Goal: Task Accomplishment & Management: Manage account settings

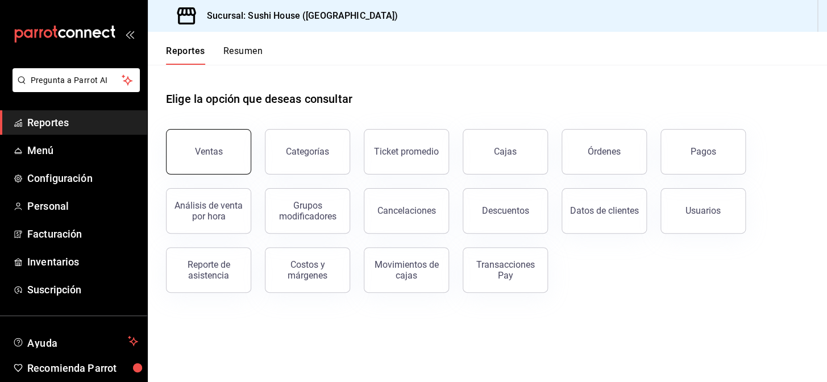
click at [226, 147] on button "Ventas" at bounding box center [208, 151] width 85 height 45
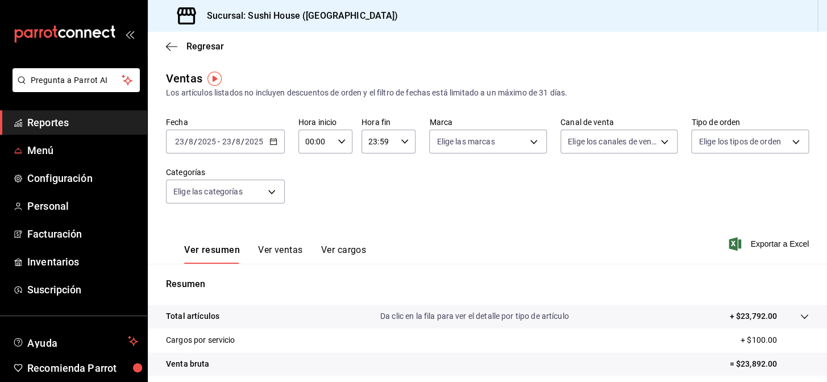
click at [99, 123] on span "Reportes" at bounding box center [82, 122] width 111 height 15
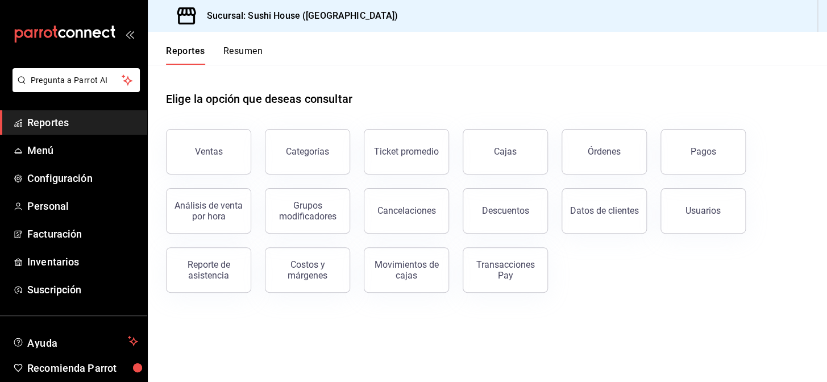
click at [250, 48] on button "Resumen" at bounding box center [242, 54] width 39 height 19
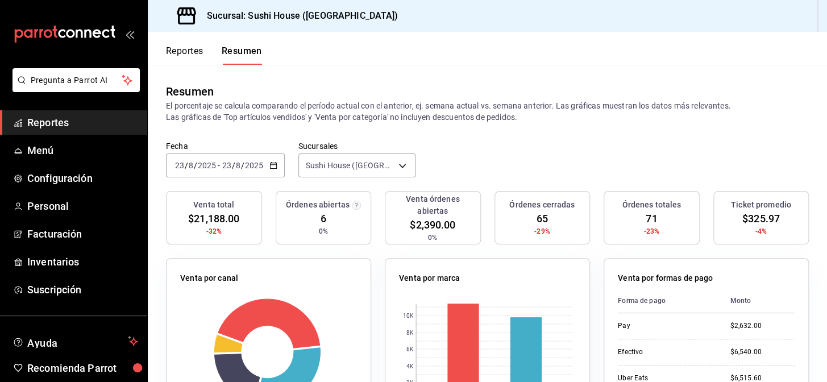
click at [66, 119] on span "Reportes" at bounding box center [82, 122] width 111 height 15
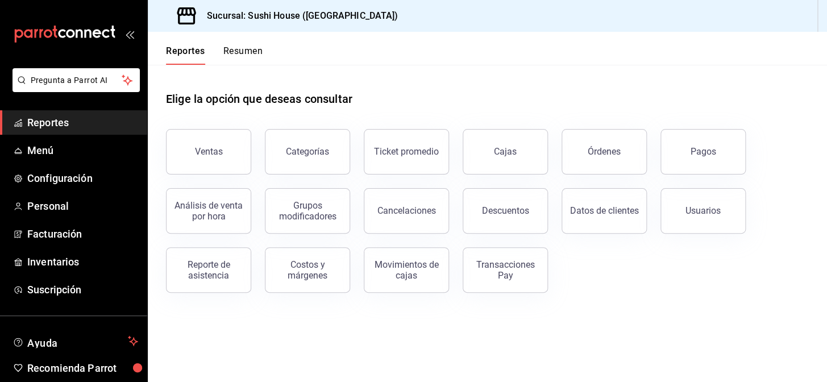
click at [247, 49] on button "Resumen" at bounding box center [242, 54] width 39 height 19
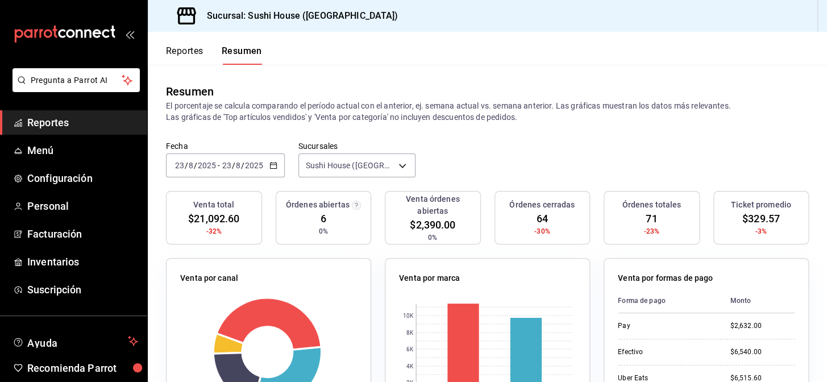
drag, startPoint x: 0, startPoint y: 323, endPoint x: 276, endPoint y: 86, distance: 363.3
click at [337, 74] on div "Resumen El porcentaje se calcula comparando el período actual con el anterior, …" at bounding box center [487, 103] width 679 height 76
click at [71, 105] on li "Pregunta a Parrot AI" at bounding box center [74, 89] width 138 height 42
click at [72, 113] on link "Reportes" at bounding box center [73, 122] width 147 height 24
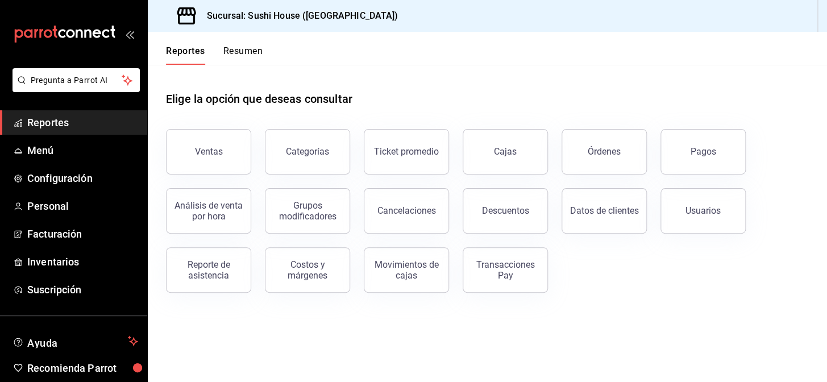
click at [78, 121] on span "Reportes" at bounding box center [82, 122] width 111 height 15
click at [248, 48] on button "Resumen" at bounding box center [242, 54] width 39 height 19
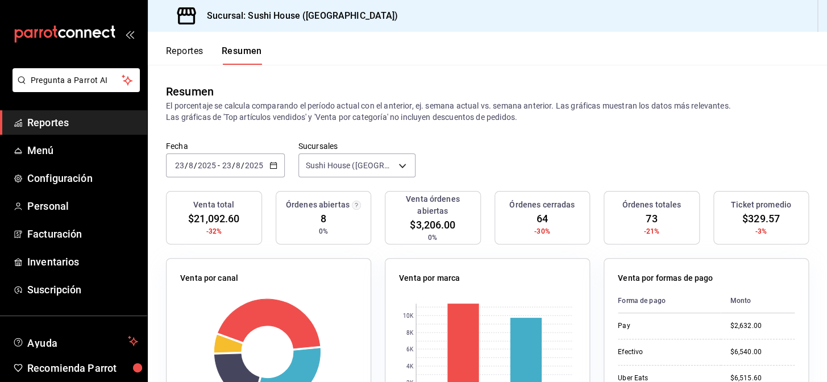
click at [62, 118] on span "Reportes" at bounding box center [82, 122] width 111 height 15
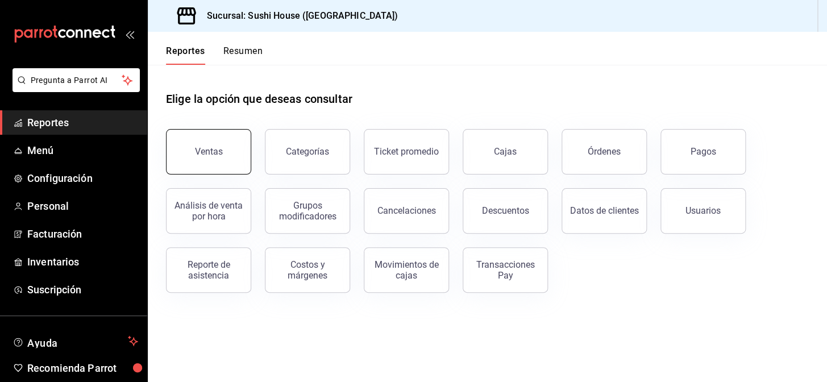
click at [197, 160] on button "Ventas" at bounding box center [208, 151] width 85 height 45
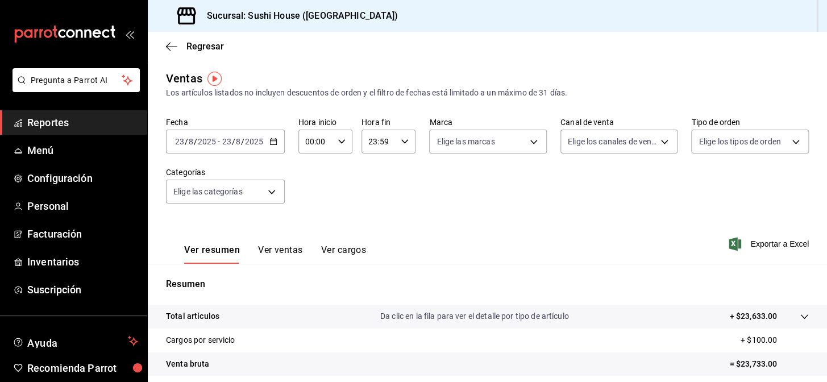
click at [87, 131] on link "Reportes" at bounding box center [73, 122] width 147 height 24
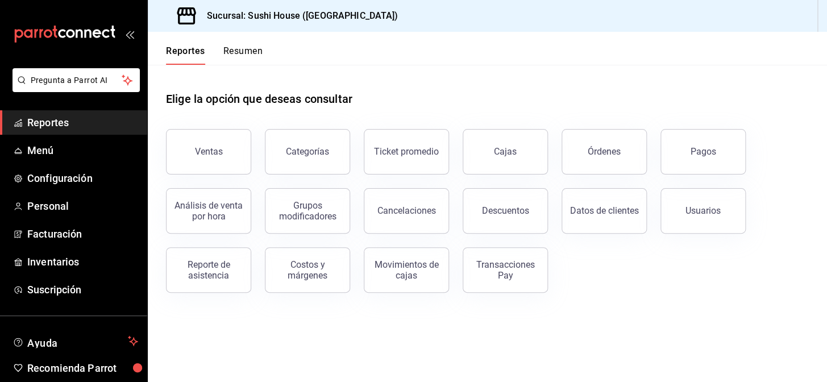
click at [253, 52] on button "Resumen" at bounding box center [242, 54] width 39 height 19
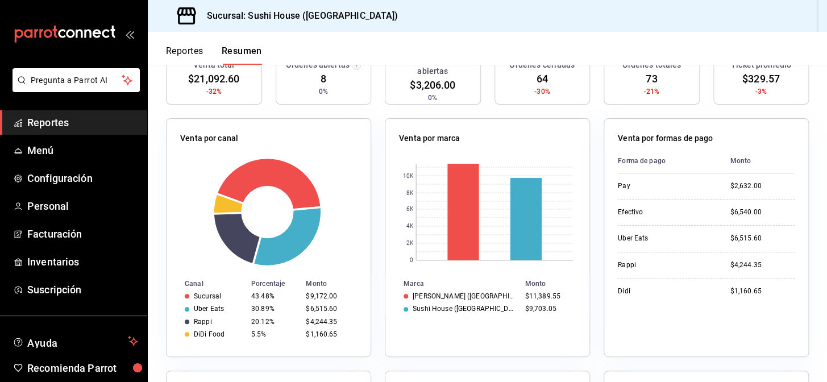
scroll to position [155, 0]
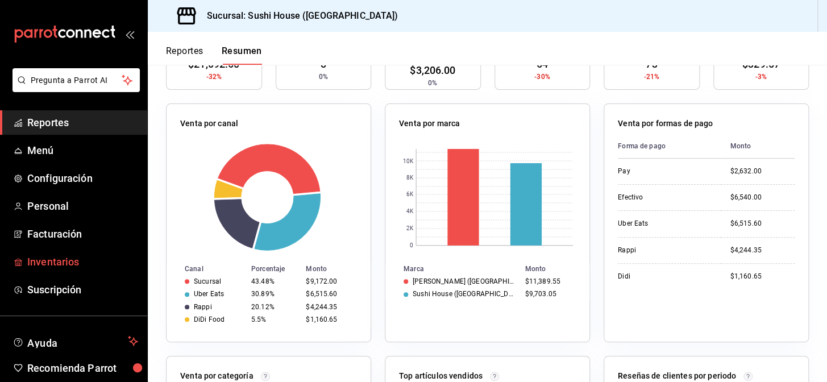
click at [52, 263] on span "Inventarios" at bounding box center [82, 261] width 111 height 15
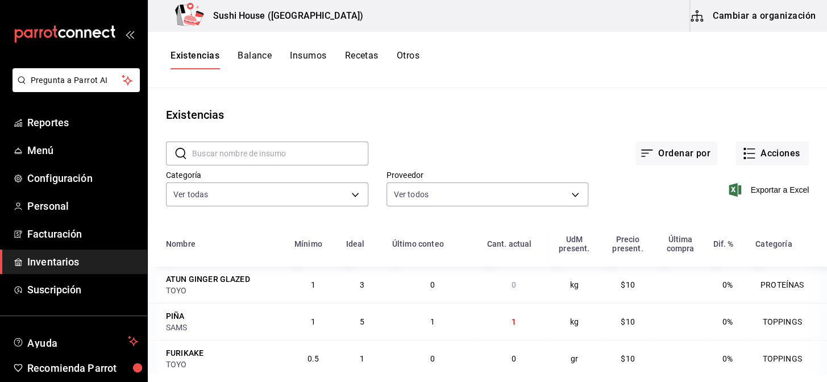
click at [204, 53] on button "Existencias" at bounding box center [195, 59] width 49 height 19
click at [768, 159] on button "Acciones" at bounding box center [772, 154] width 73 height 24
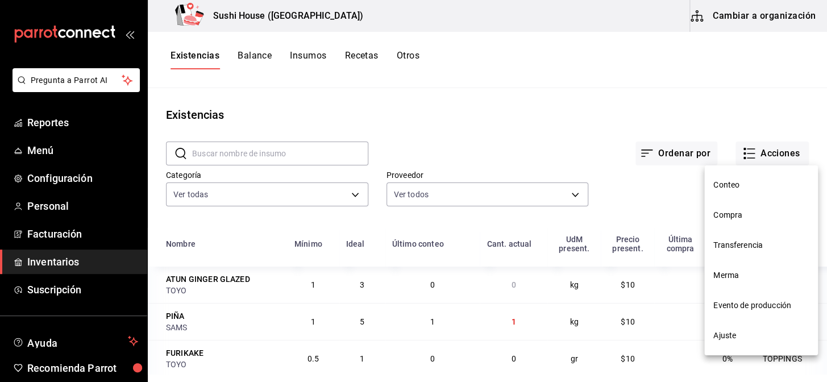
click at [728, 275] on span "Merma" at bounding box center [762, 276] width 96 height 12
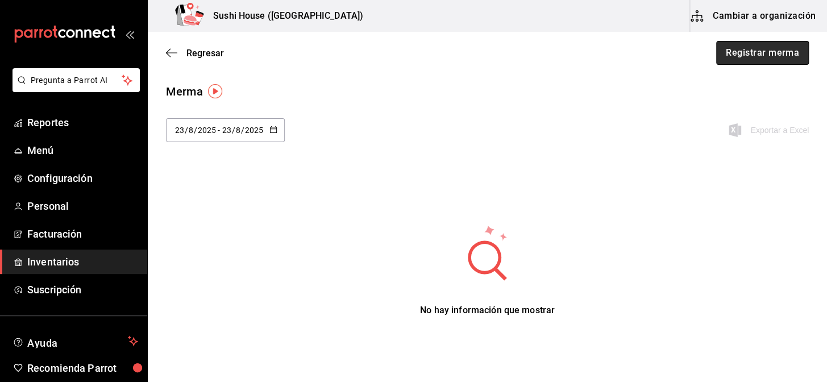
click at [741, 49] on button "Registrar merma" at bounding box center [762, 53] width 93 height 24
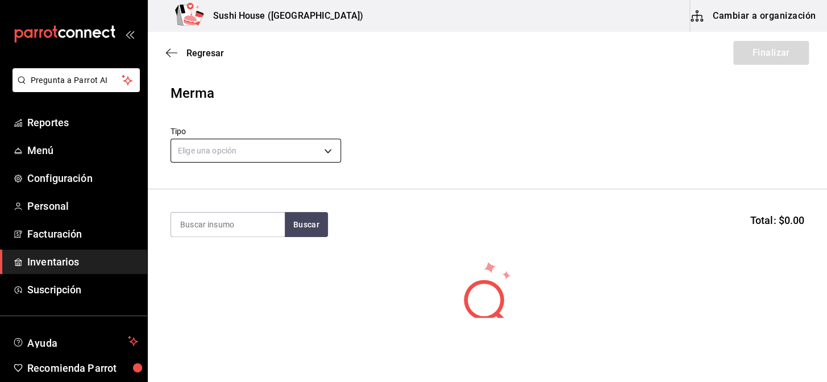
click at [292, 150] on body "Pregunta a Parrot AI Reportes Menú Configuración Personal Facturación Inventari…" at bounding box center [413, 159] width 827 height 318
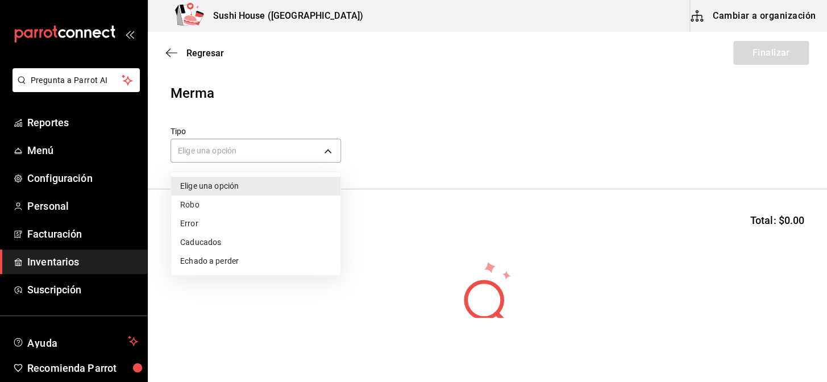
click at [208, 266] on li "Echado a perder" at bounding box center [255, 261] width 169 height 19
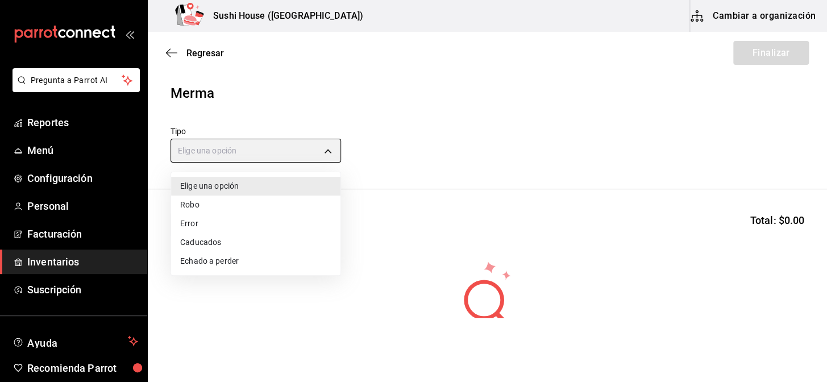
type input "SPOILED"
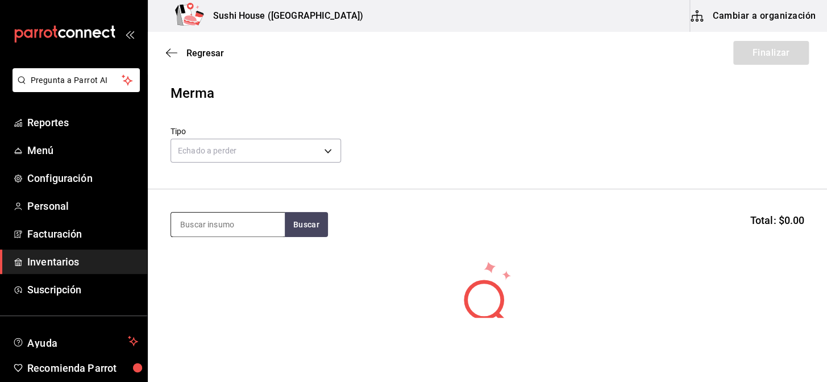
click at [211, 233] on input at bounding box center [228, 225] width 114 height 24
type input "."
type input "salmon"
click at [294, 231] on button "Buscar" at bounding box center [306, 224] width 43 height 25
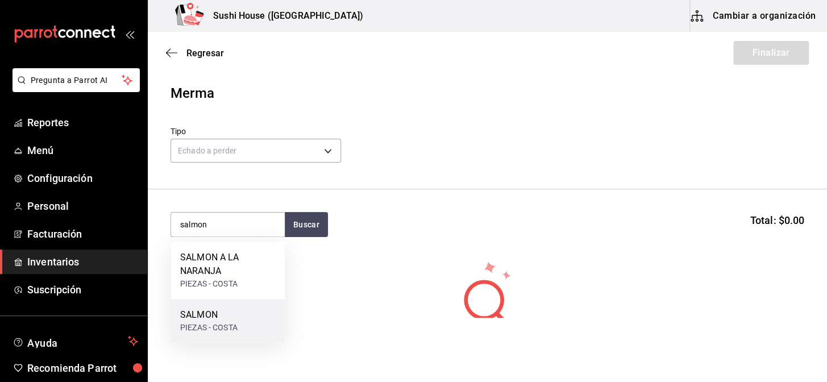
click at [194, 312] on div "SALMON" at bounding box center [208, 315] width 57 height 14
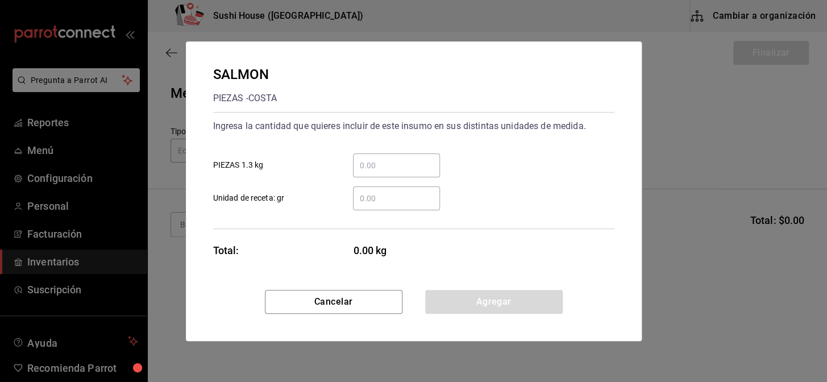
click at [392, 190] on div "​" at bounding box center [396, 198] width 87 height 24
click at [392, 192] on input "​ Unidad de receta: gr" at bounding box center [396, 199] width 87 height 14
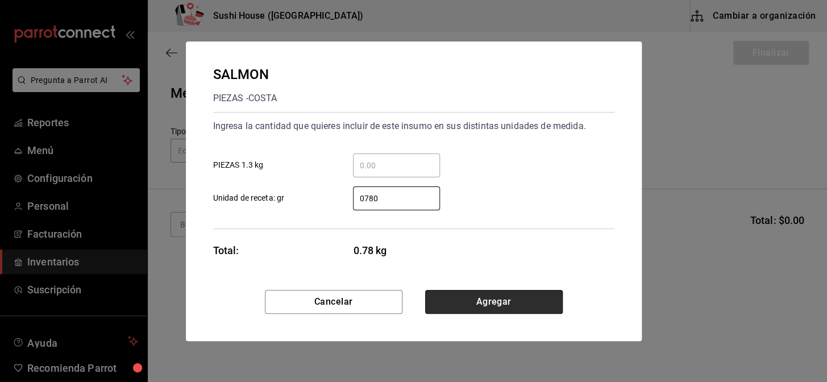
type input "780"
click at [490, 305] on button "Agregar" at bounding box center [494, 302] width 138 height 24
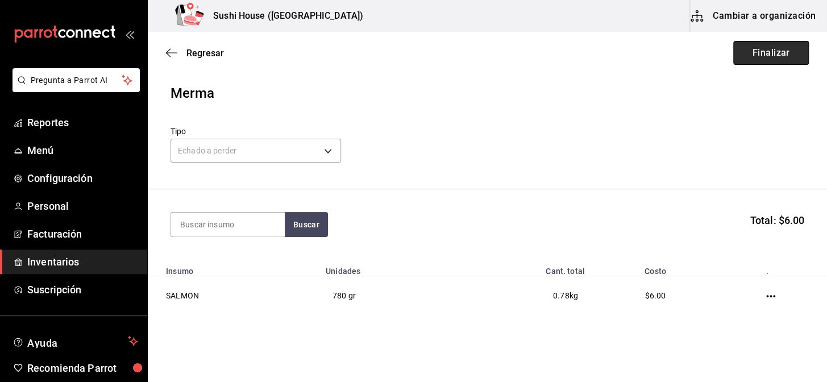
click at [759, 56] on button "Finalizar" at bounding box center [771, 53] width 76 height 24
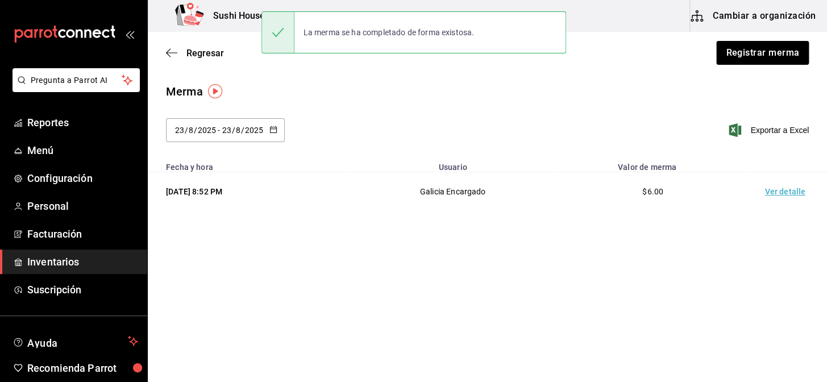
click at [759, 56] on button "Registrar merma" at bounding box center [762, 53] width 93 height 24
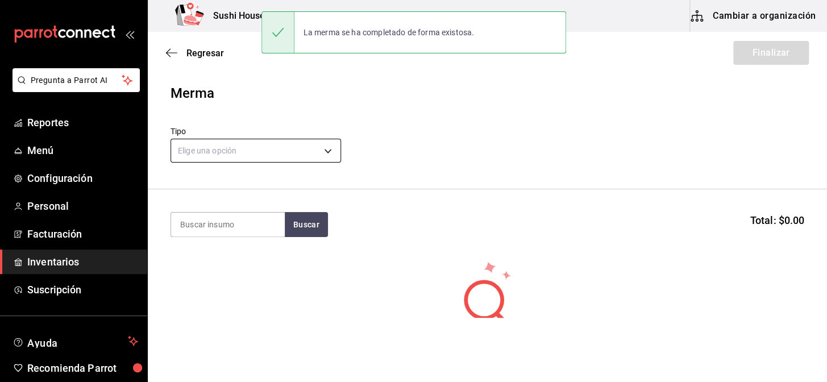
click at [308, 147] on body "Pregunta a Parrot AI Reportes Menú Configuración Personal Facturación Inventari…" at bounding box center [413, 159] width 827 height 318
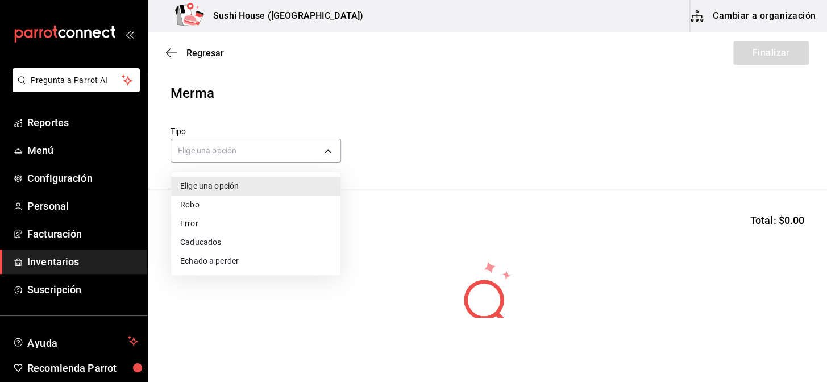
click at [204, 265] on li "Echado a perder" at bounding box center [255, 261] width 169 height 19
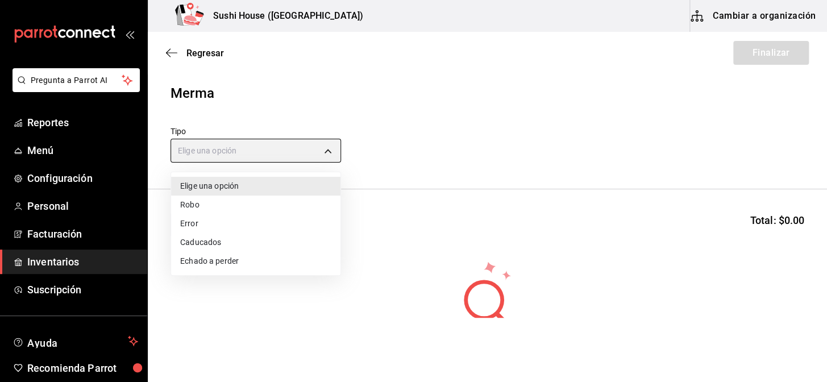
type input "SPOILED"
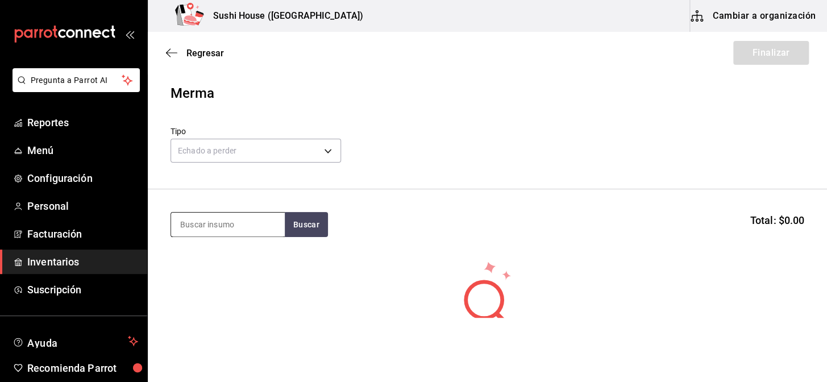
click at [227, 231] on input at bounding box center [228, 225] width 114 height 24
type input "pollo"
click at [294, 225] on button "Buscar" at bounding box center [306, 224] width 43 height 25
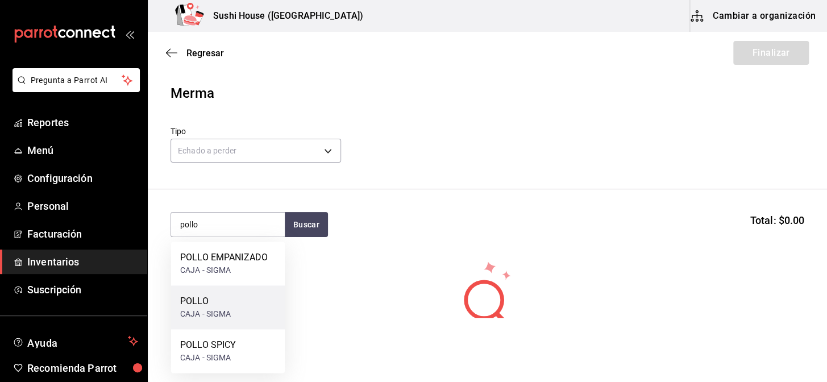
click at [202, 312] on div "CAJA - SIGMA" at bounding box center [205, 314] width 51 height 12
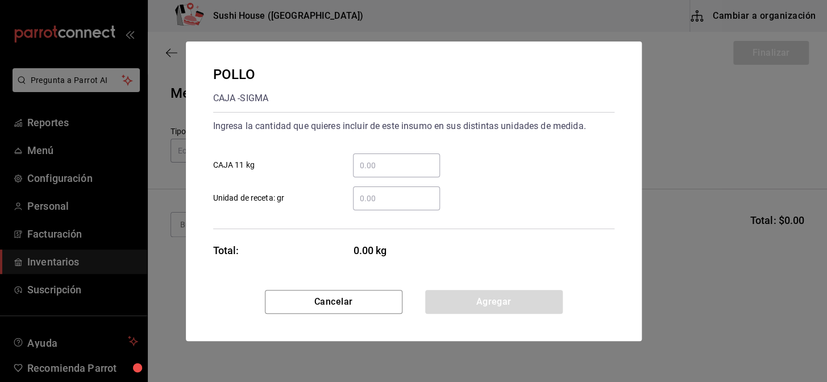
click at [371, 204] on input "​ Unidad de receta: gr" at bounding box center [396, 199] width 87 height 14
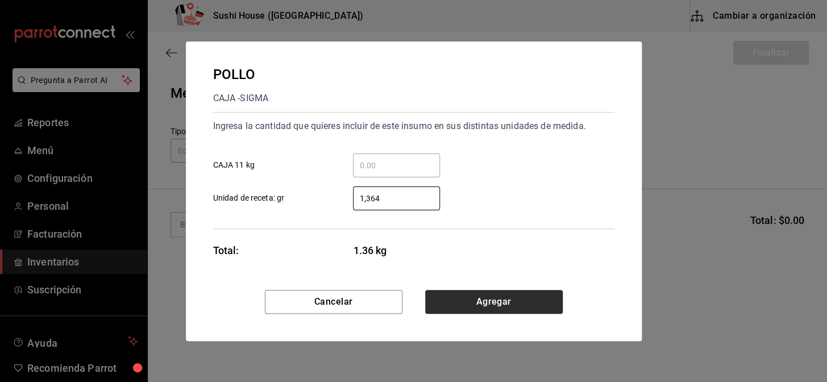
type input "1,364"
click at [517, 306] on button "Agregar" at bounding box center [494, 302] width 138 height 24
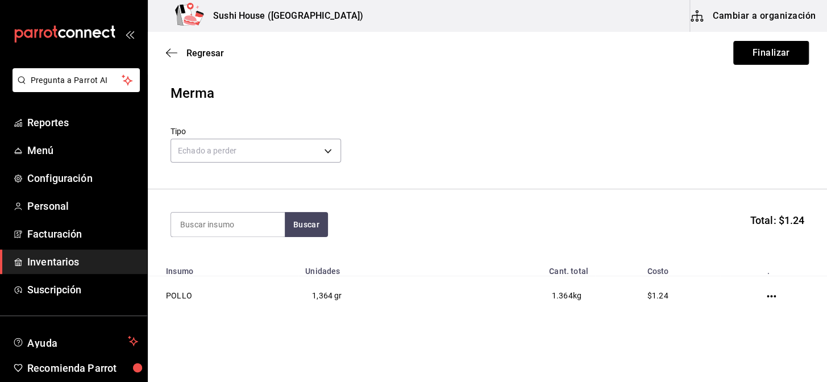
click at [757, 45] on button "Finalizar" at bounding box center [771, 53] width 76 height 24
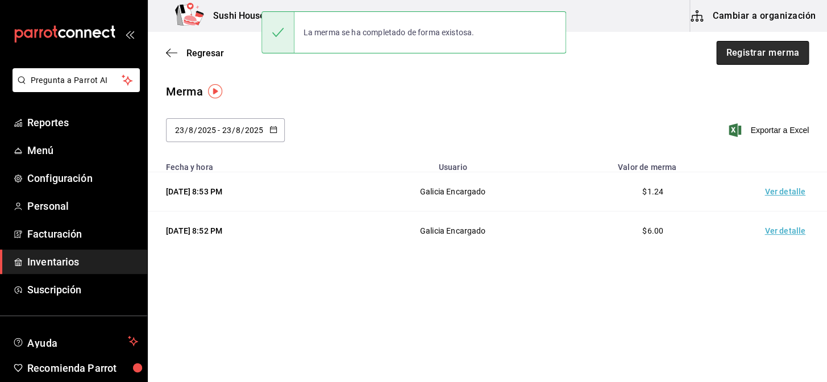
click at [743, 48] on button "Registrar merma" at bounding box center [762, 53] width 93 height 24
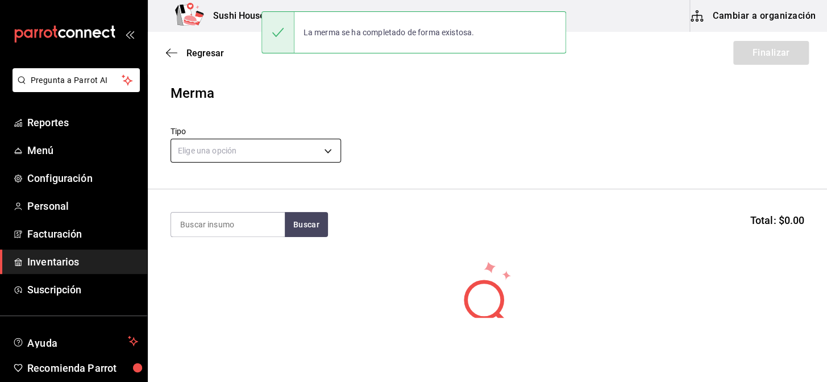
click at [277, 150] on body "Pregunta a Parrot AI Reportes Menú Configuración Personal Facturación Inventari…" at bounding box center [413, 159] width 827 height 318
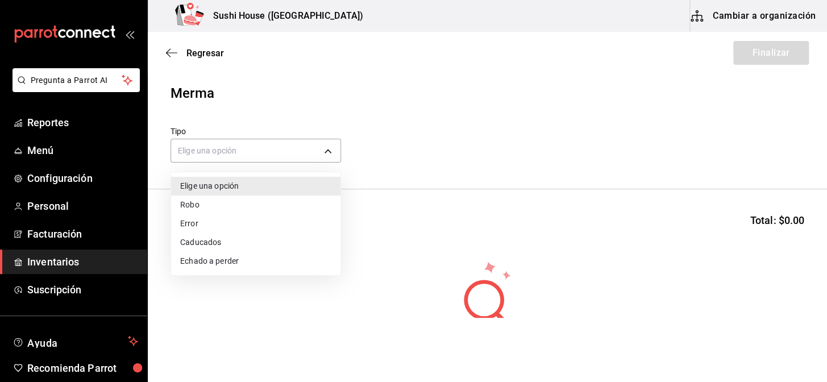
click at [219, 264] on li "Echado a perder" at bounding box center [255, 261] width 169 height 19
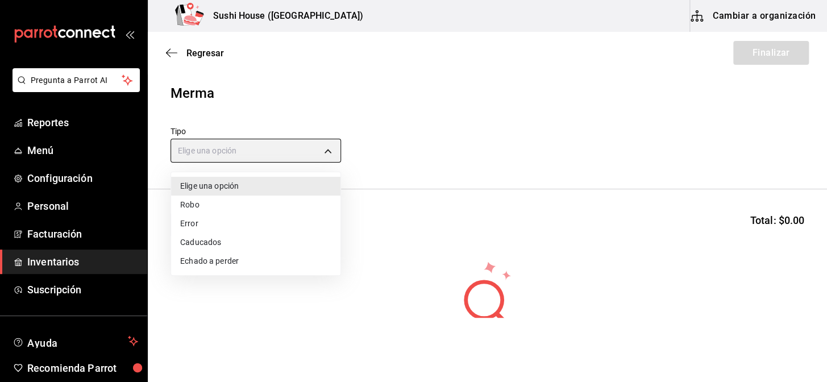
type input "SPOILED"
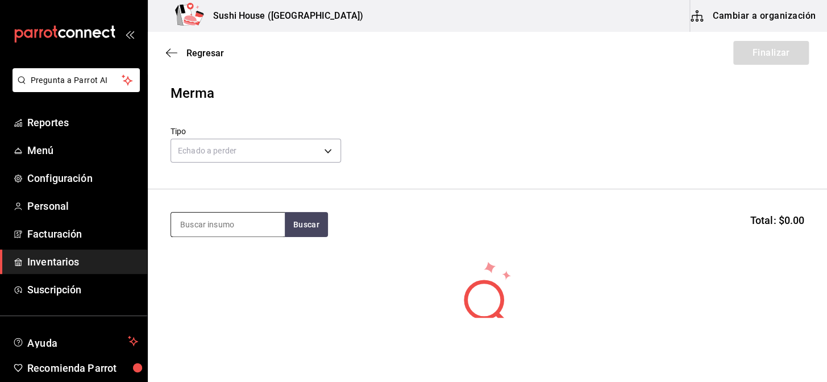
click at [216, 233] on input at bounding box center [228, 225] width 114 height 24
type input "camaron"
click at [299, 227] on button "Buscar" at bounding box center [306, 224] width 43 height 25
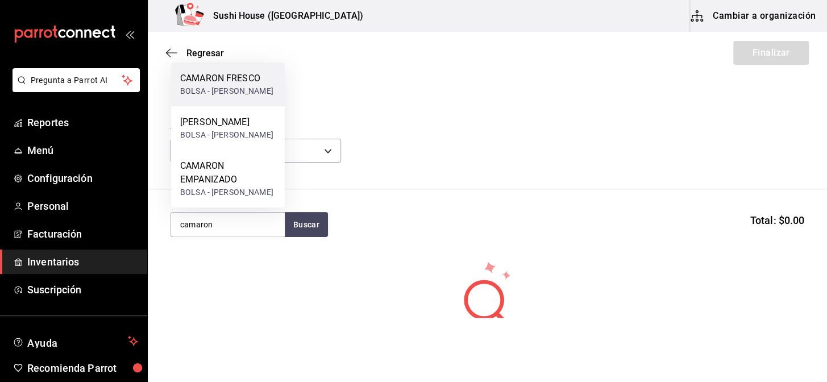
click at [233, 84] on div "CAMARON FRESCO" at bounding box center [226, 79] width 93 height 14
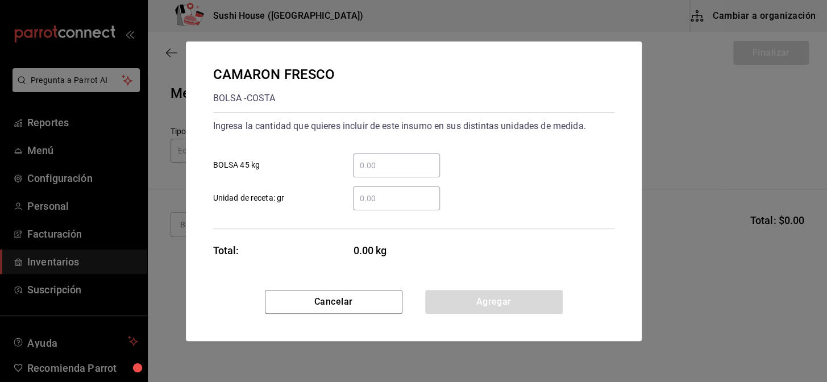
click at [392, 194] on input "​ Unidad de receta: gr" at bounding box center [396, 199] width 87 height 14
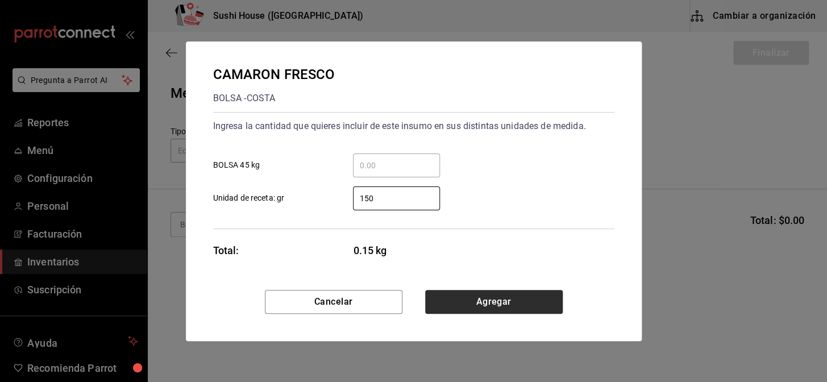
type input "150"
click at [507, 301] on button "Agregar" at bounding box center [494, 302] width 138 height 24
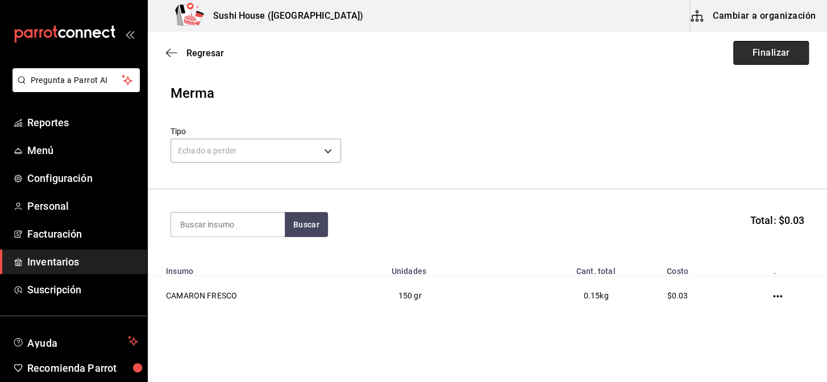
click at [777, 55] on button "Finalizar" at bounding box center [771, 53] width 76 height 24
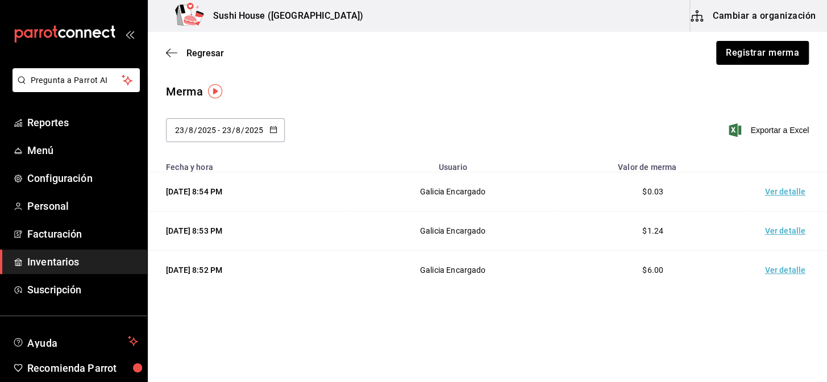
click at [777, 55] on button "Registrar merma" at bounding box center [762, 53] width 93 height 24
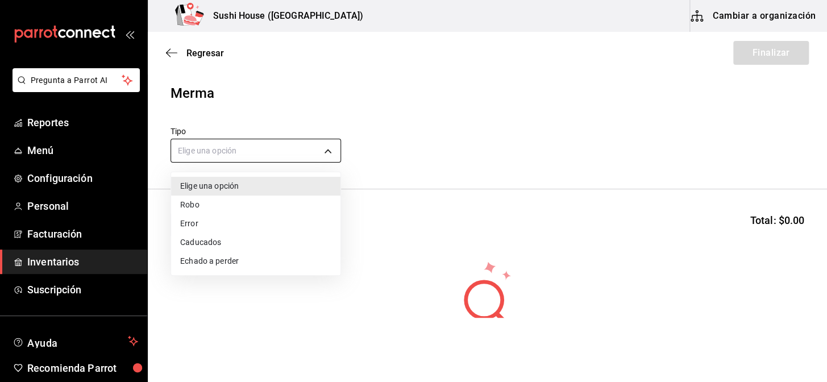
click at [268, 154] on body "Pregunta a Parrot AI Reportes Menú Configuración Personal Facturación Inventari…" at bounding box center [413, 159] width 827 height 318
click at [211, 264] on li "Echado a perder" at bounding box center [255, 261] width 169 height 19
type input "SPOILED"
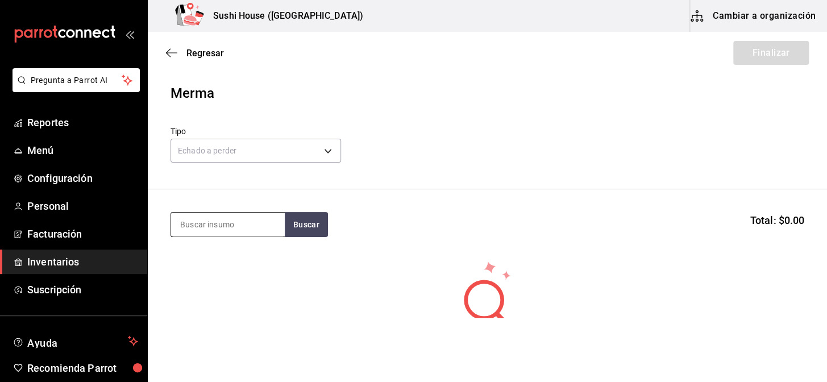
click at [210, 222] on input at bounding box center [228, 225] width 114 height 24
click at [235, 223] on input at bounding box center [228, 225] width 114 height 24
type input "phila"
click at [315, 231] on button "Buscar" at bounding box center [306, 224] width 43 height 25
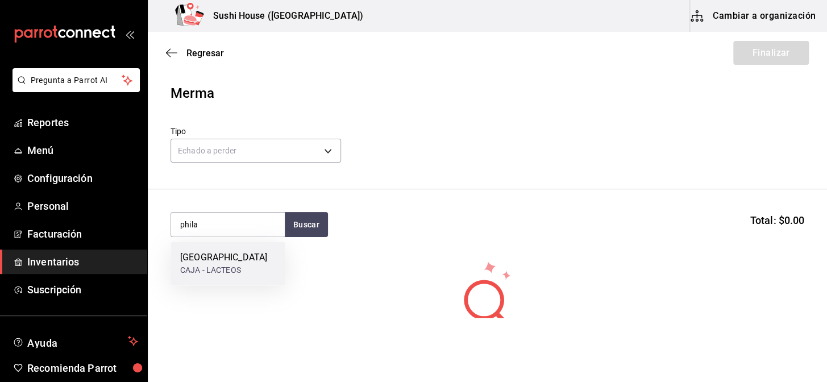
click at [231, 266] on div "CAJA - LACTEOS" at bounding box center [223, 270] width 87 height 12
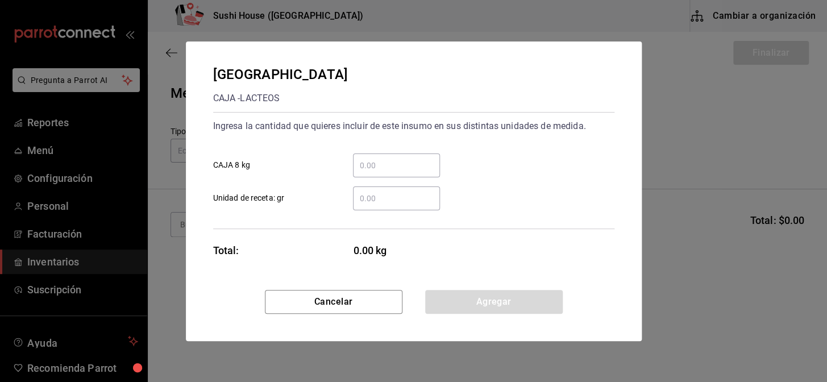
click at [375, 204] on input "​ Unidad de receta: gr" at bounding box center [396, 199] width 87 height 14
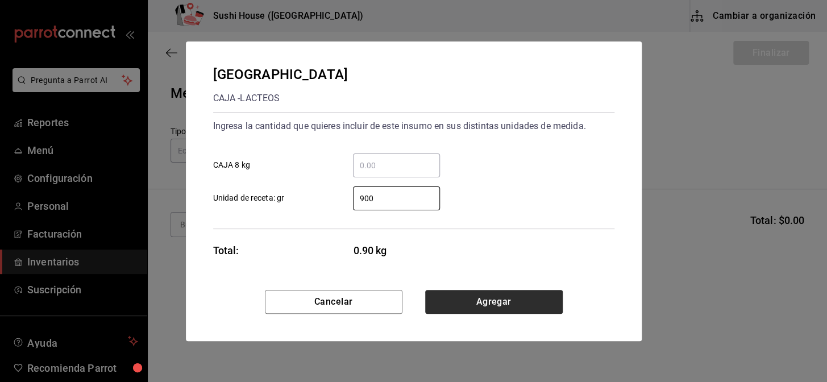
type input "900"
click at [471, 306] on button "Agregar" at bounding box center [494, 302] width 138 height 24
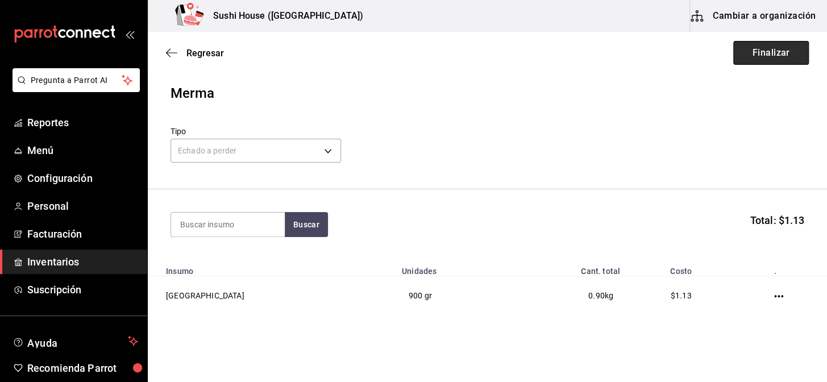
click at [777, 51] on button "Finalizar" at bounding box center [771, 53] width 76 height 24
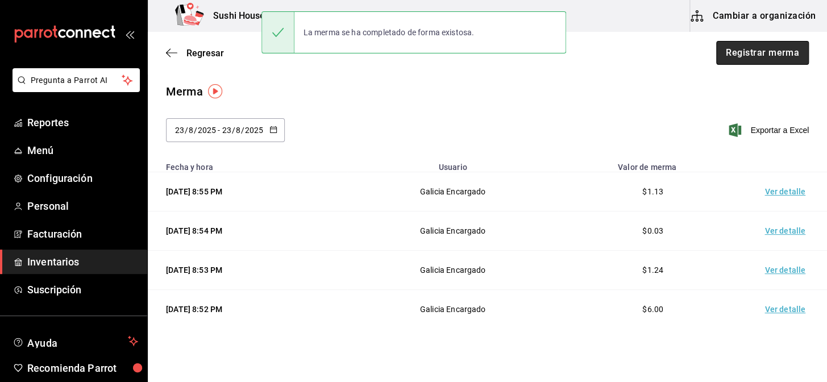
click at [740, 53] on button "Registrar merma" at bounding box center [762, 53] width 93 height 24
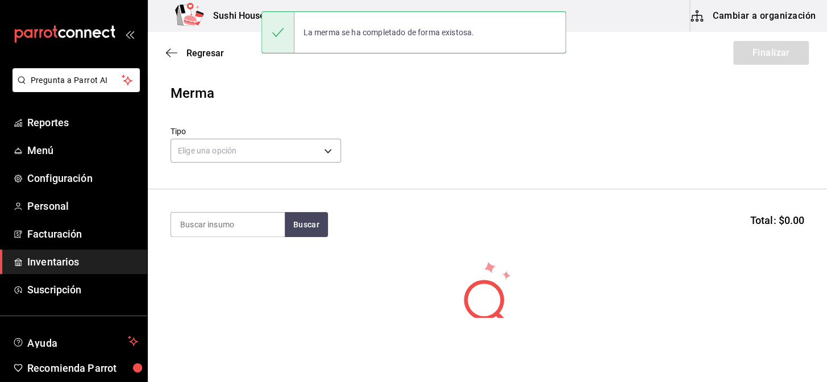
click at [267, 167] on header "Merma Tipo Elige una opción default" at bounding box center [487, 136] width 679 height 106
click at [267, 154] on body "Pregunta a Parrot AI Reportes Menú Configuración Personal Facturación Inventari…" at bounding box center [413, 159] width 827 height 318
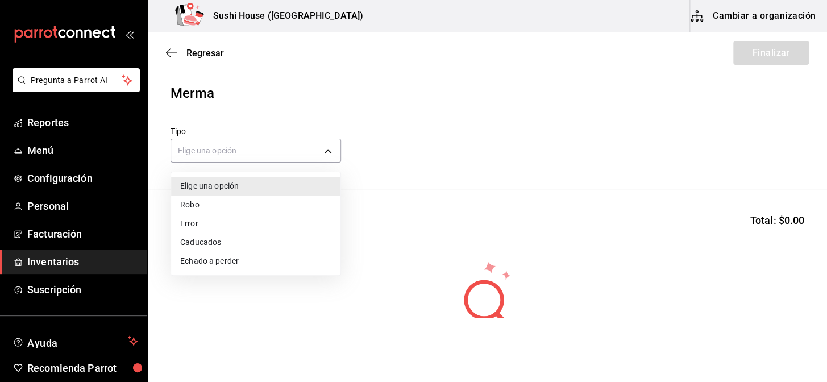
click at [223, 258] on li "Echado a perder" at bounding box center [255, 261] width 169 height 19
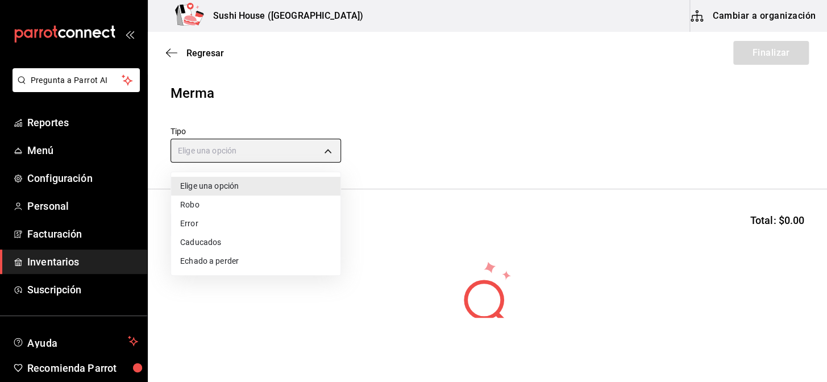
type input "SPOILED"
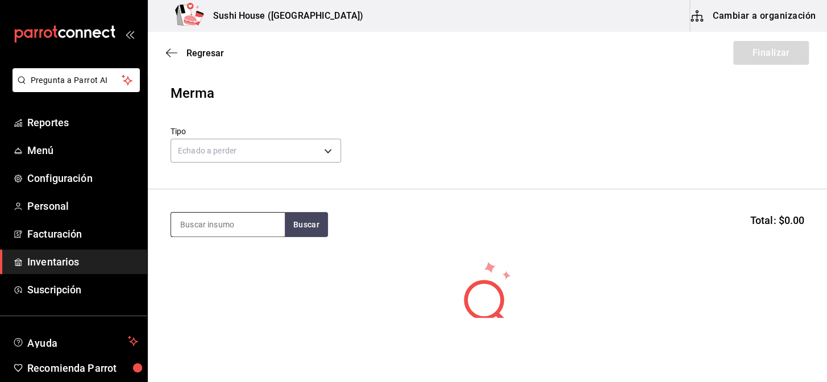
click at [232, 228] on input at bounding box center [228, 225] width 114 height 24
type input "arroz"
click at [296, 218] on button "Buscar" at bounding box center [306, 224] width 43 height 25
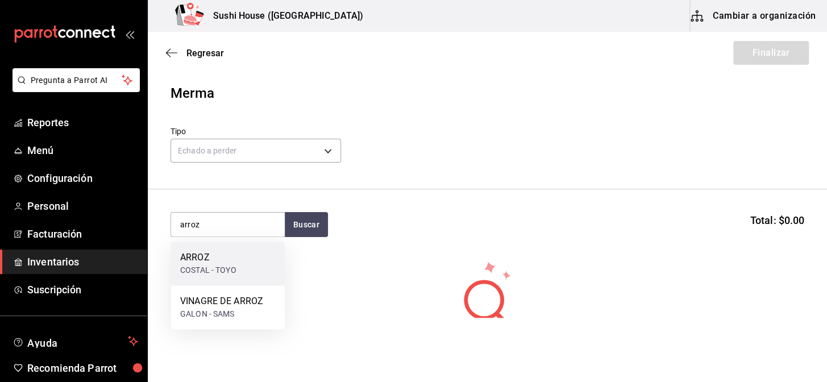
click at [222, 267] on div "COSTAL - TOYO" at bounding box center [208, 270] width 56 height 12
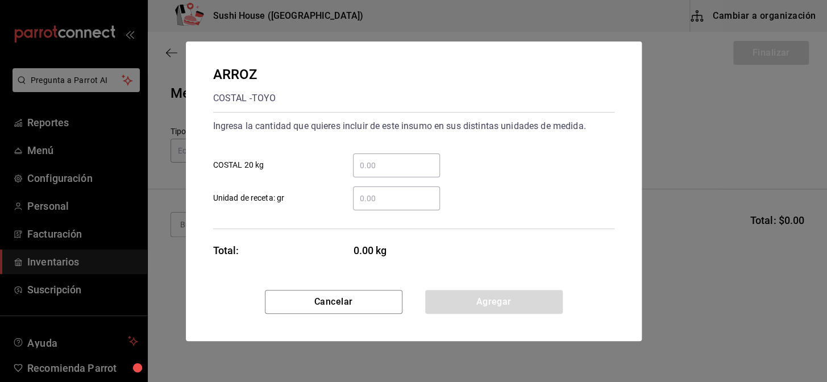
click at [411, 202] on input "​ Unidad de receta: gr" at bounding box center [396, 199] width 87 height 14
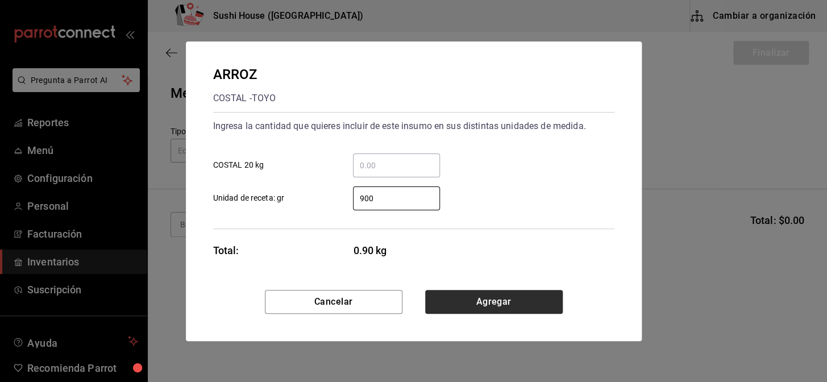
type input "900"
click at [498, 304] on button "Agregar" at bounding box center [494, 302] width 138 height 24
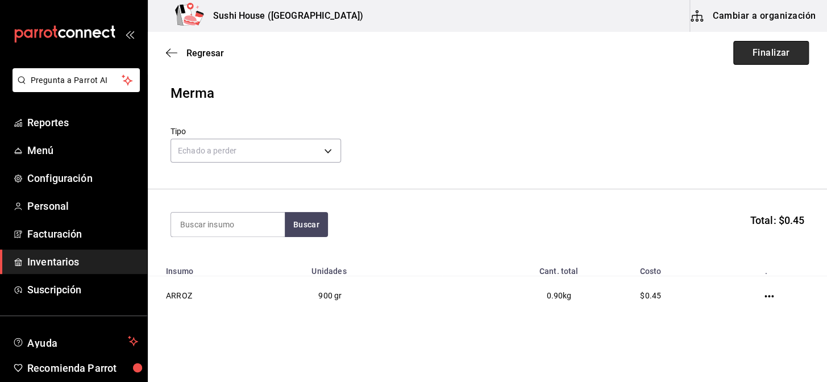
click at [756, 51] on button "Finalizar" at bounding box center [771, 53] width 76 height 24
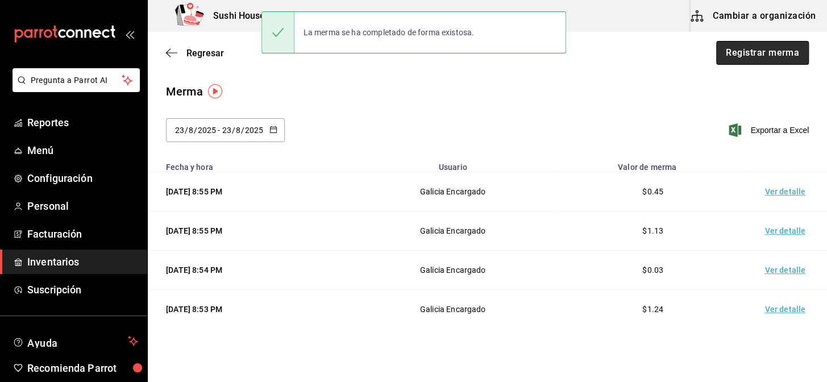
click at [757, 51] on button "Registrar merma" at bounding box center [762, 53] width 93 height 24
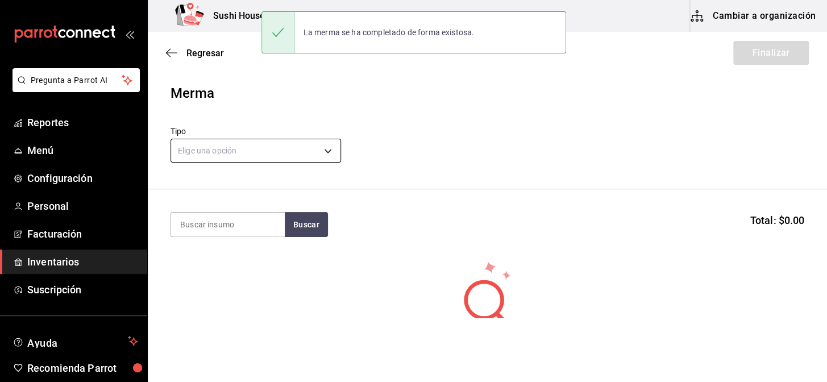
click at [281, 150] on body "Pregunta a Parrot AI Reportes Menú Configuración Personal Facturación Inventari…" at bounding box center [413, 159] width 827 height 318
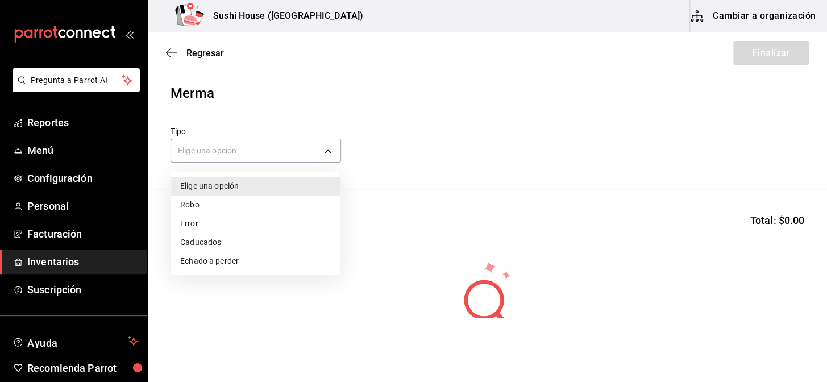
click at [235, 263] on li "Echado a perder" at bounding box center [255, 261] width 169 height 19
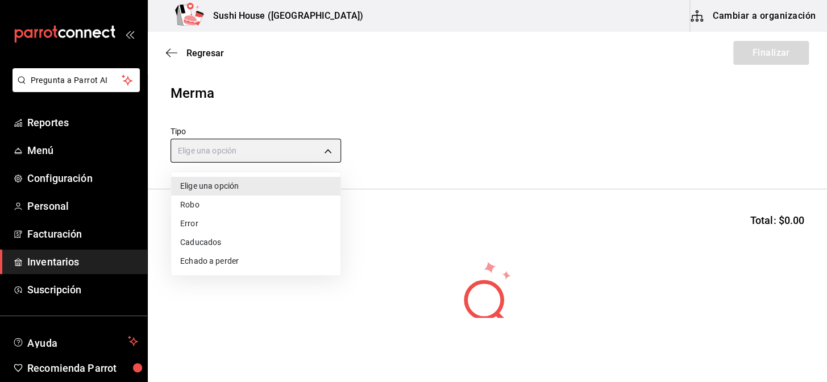
type input "SPOILED"
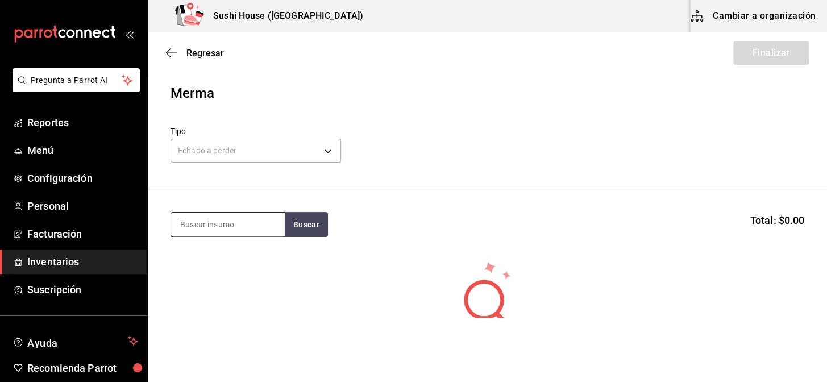
click at [227, 228] on input at bounding box center [228, 225] width 114 height 24
click at [249, 219] on input "932" at bounding box center [228, 225] width 114 height 24
type input "9"
type input "aguac"
click at [317, 226] on button "Buscar" at bounding box center [306, 224] width 43 height 25
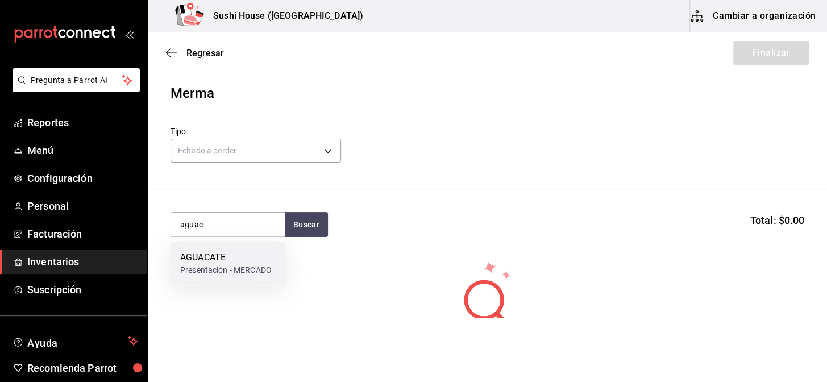
click at [226, 263] on div "AGUACATE" at bounding box center [226, 258] width 92 height 14
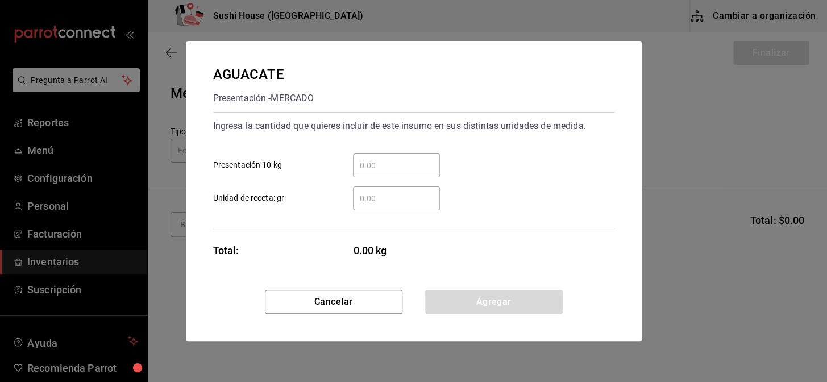
click at [383, 210] on div "Ingresa la cantidad que quieres incluir de este insumo en sus distintas unidade…" at bounding box center [413, 170] width 401 height 117
click at [380, 204] on input "​ Unidad de receta: gr" at bounding box center [396, 199] width 87 height 14
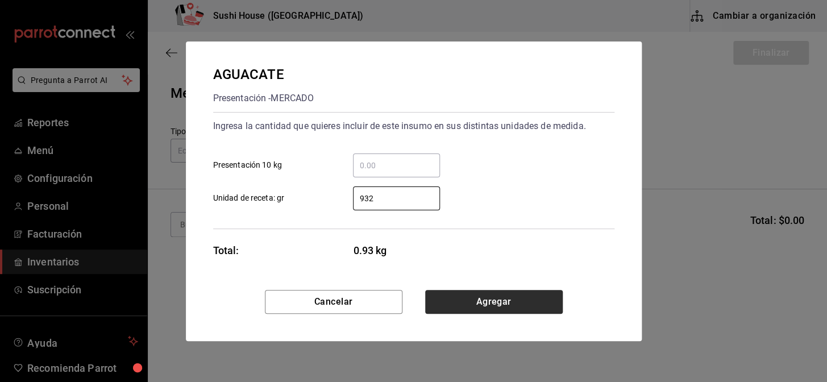
type input "932"
click at [486, 300] on button "Agregar" at bounding box center [494, 302] width 138 height 24
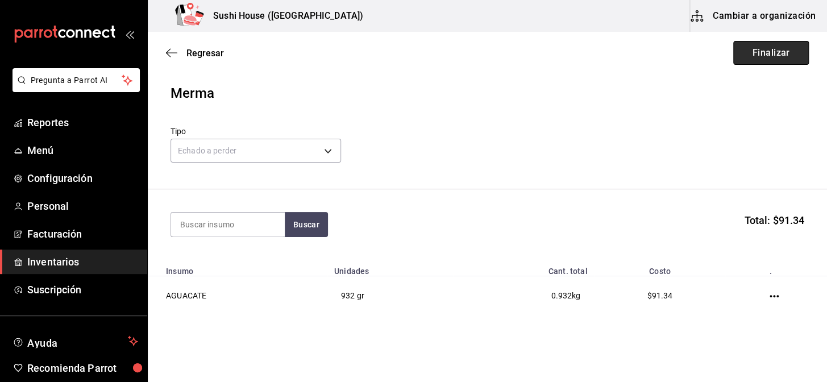
click at [762, 56] on button "Finalizar" at bounding box center [771, 53] width 76 height 24
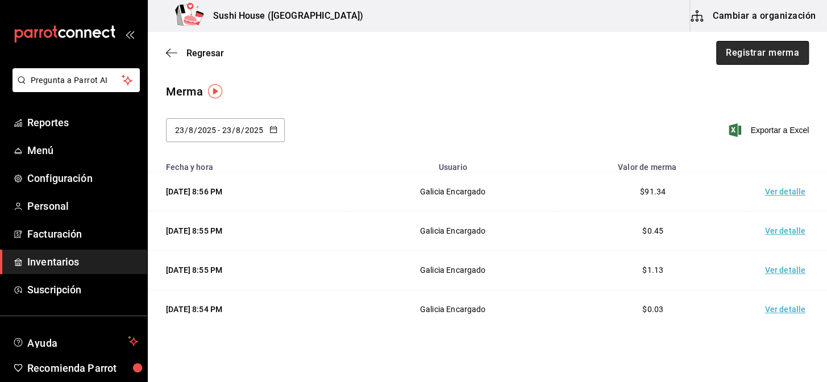
click at [754, 53] on button "Registrar merma" at bounding box center [762, 53] width 93 height 24
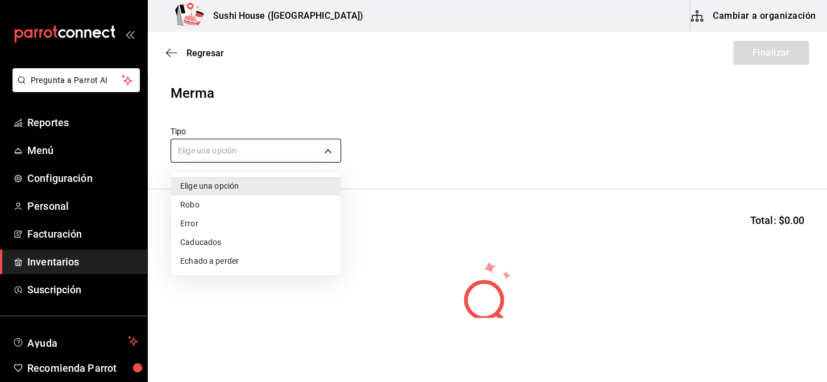
click at [292, 150] on body "Pregunta a Parrot AI Reportes Menú Configuración Personal Facturación Inventari…" at bounding box center [413, 159] width 827 height 318
click at [205, 263] on li "Echado a perder" at bounding box center [255, 261] width 169 height 19
type input "SPOILED"
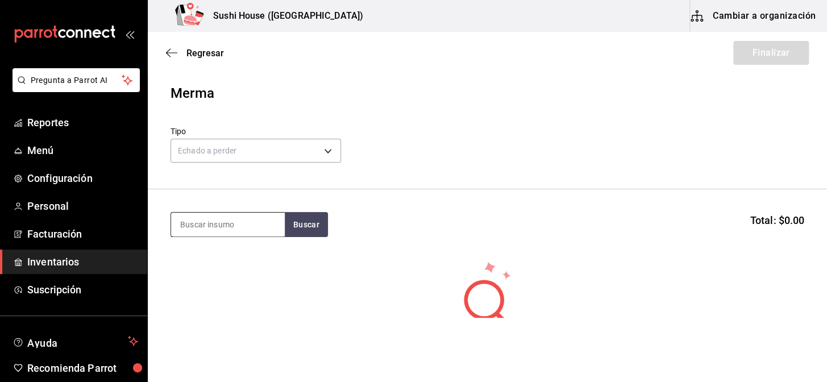
click at [215, 231] on input at bounding box center [228, 225] width 114 height 24
type input "mango"
click at [307, 227] on button "Buscar" at bounding box center [306, 224] width 43 height 25
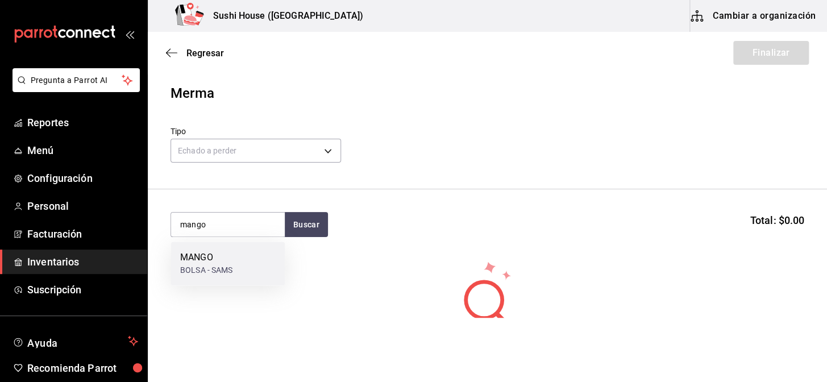
click at [216, 266] on div "BOLSA - SAMS" at bounding box center [206, 270] width 53 height 12
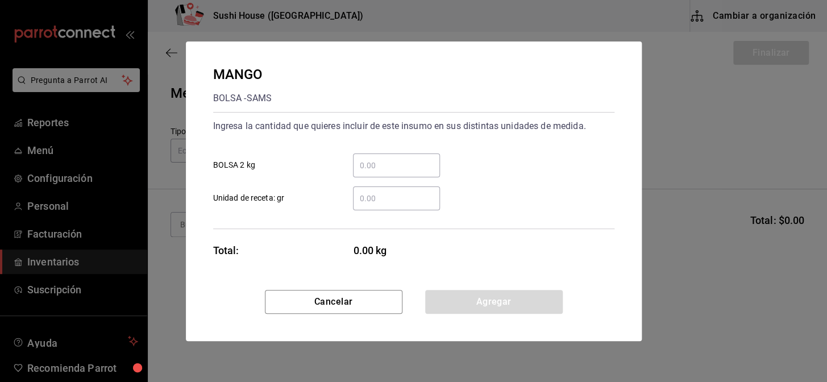
click at [392, 213] on div "Ingresa la cantidad que quieres incluir de este insumo en sus distintas unidade…" at bounding box center [413, 170] width 401 height 117
click at [391, 206] on div "​" at bounding box center [396, 198] width 87 height 24
click at [391, 205] on input "​ Unidad de receta: gr" at bounding box center [396, 199] width 87 height 14
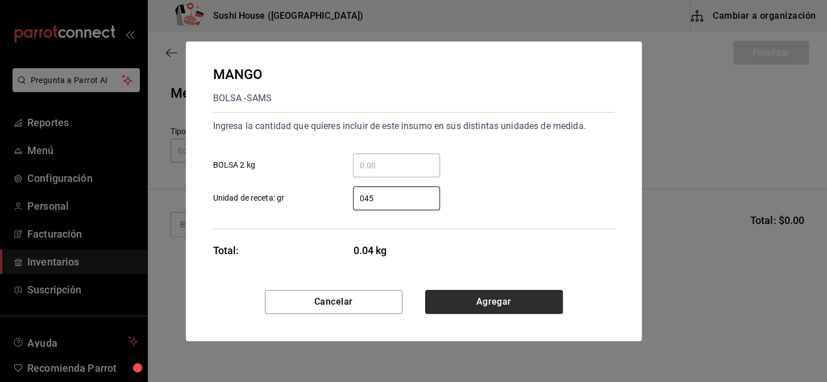
type input "45"
click at [487, 298] on button "Agregar" at bounding box center [494, 302] width 138 height 24
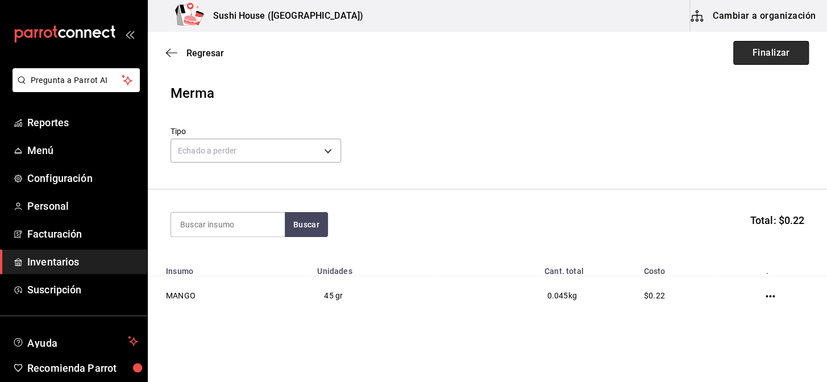
click at [773, 54] on button "Finalizar" at bounding box center [771, 53] width 76 height 24
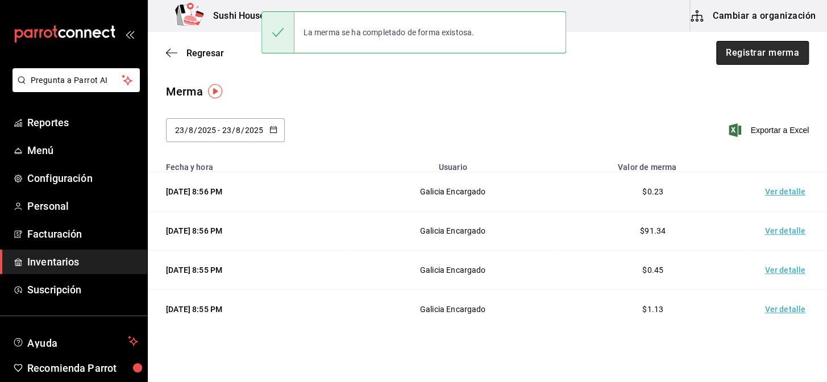
click at [756, 60] on button "Registrar merma" at bounding box center [762, 53] width 93 height 24
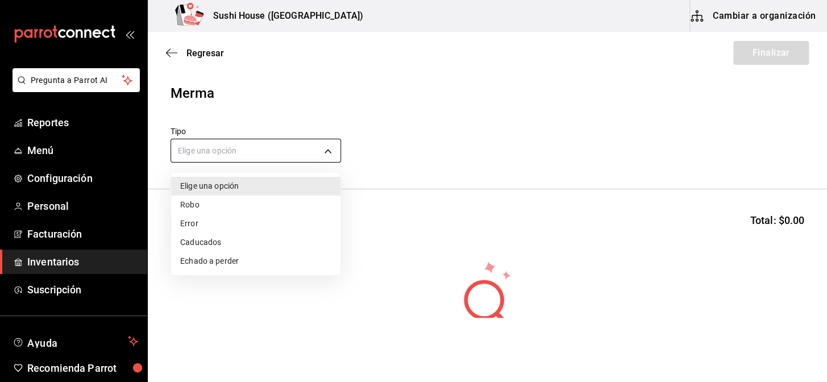
click at [221, 159] on body "Pregunta a Parrot AI Reportes Menú Configuración Personal Facturación Inventari…" at bounding box center [413, 159] width 827 height 318
click at [198, 260] on li "Echado a perder" at bounding box center [255, 261] width 169 height 19
type input "SPOILED"
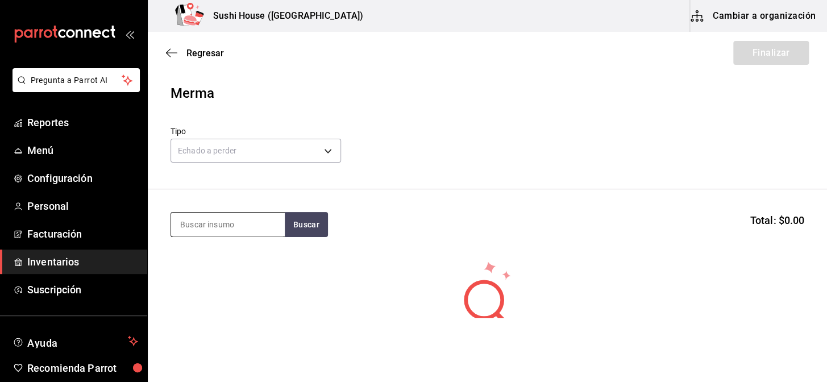
click at [199, 227] on input at bounding box center [228, 225] width 114 height 24
type input "edama"
click at [318, 225] on button "Buscar" at bounding box center [306, 224] width 43 height 25
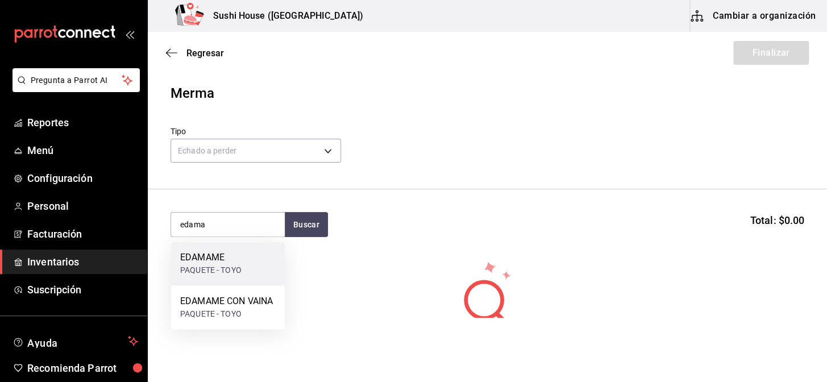
click at [214, 262] on div "EDAMAME" at bounding box center [210, 258] width 61 height 14
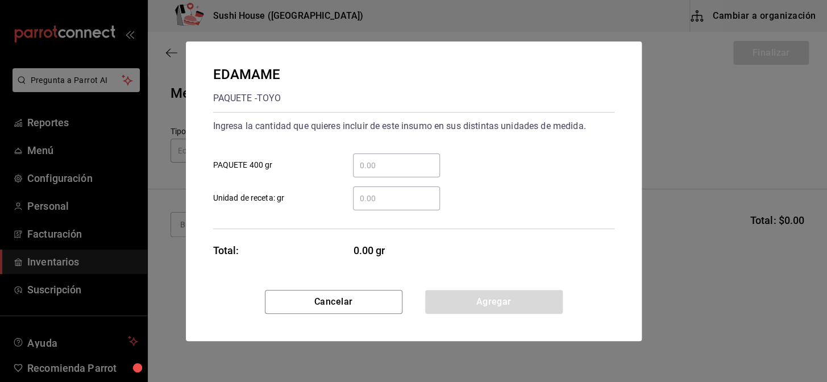
click at [381, 200] on input "​ Unidad de receta: gr" at bounding box center [396, 199] width 87 height 14
type input "045"
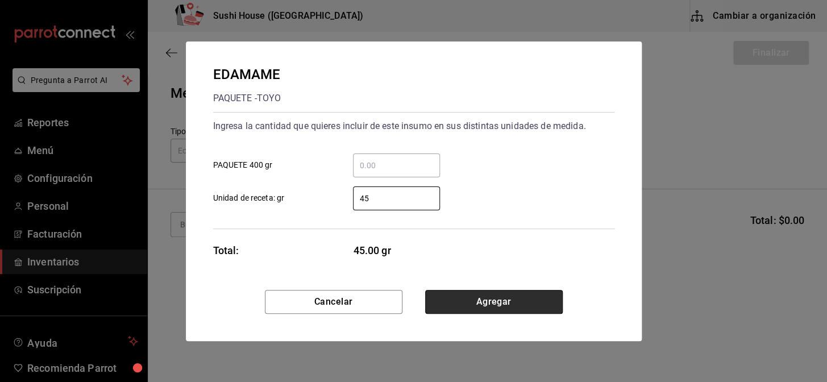
click at [487, 301] on button "Agregar" at bounding box center [494, 302] width 138 height 24
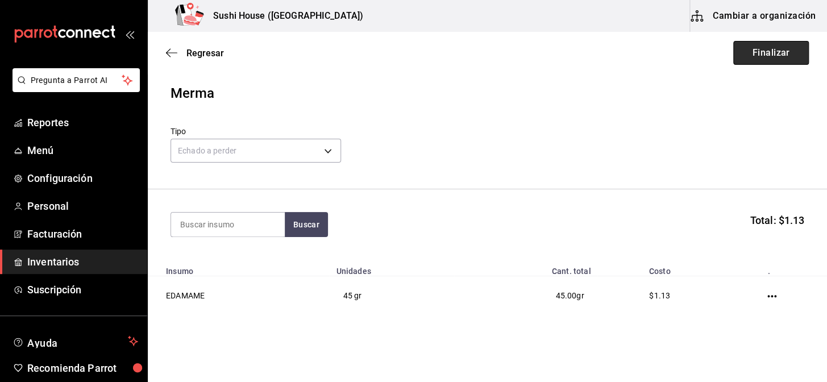
click at [761, 53] on button "Finalizar" at bounding box center [771, 53] width 76 height 24
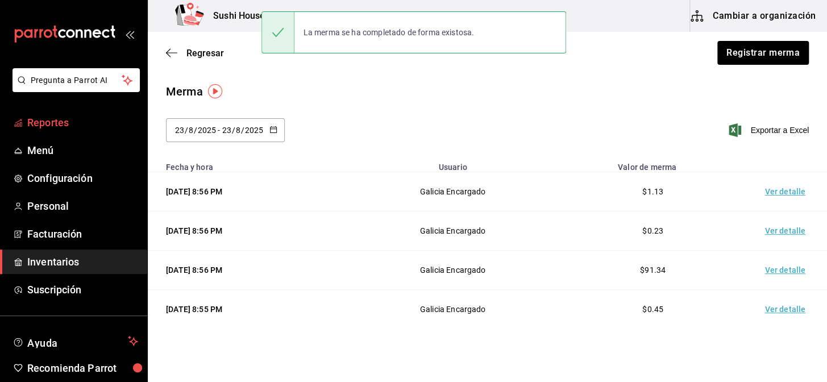
click at [69, 122] on span "Reportes" at bounding box center [82, 122] width 111 height 15
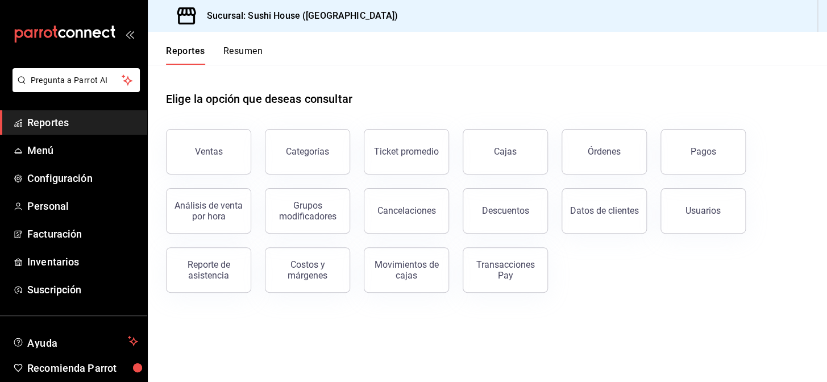
drag, startPoint x: 0, startPoint y: 4, endPoint x: 358, endPoint y: 86, distance: 366.9
click at [358, 86] on div "Elige la opción que deseas consultar" at bounding box center [487, 90] width 643 height 51
click at [57, 262] on span "Inventarios" at bounding box center [82, 261] width 111 height 15
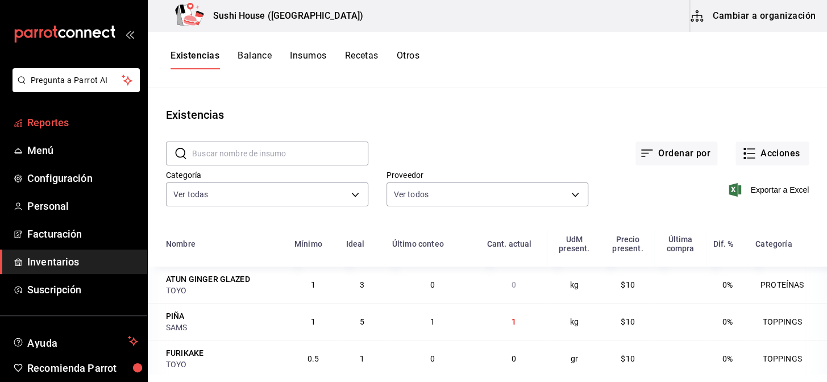
click at [65, 116] on span "Reportes" at bounding box center [82, 122] width 111 height 15
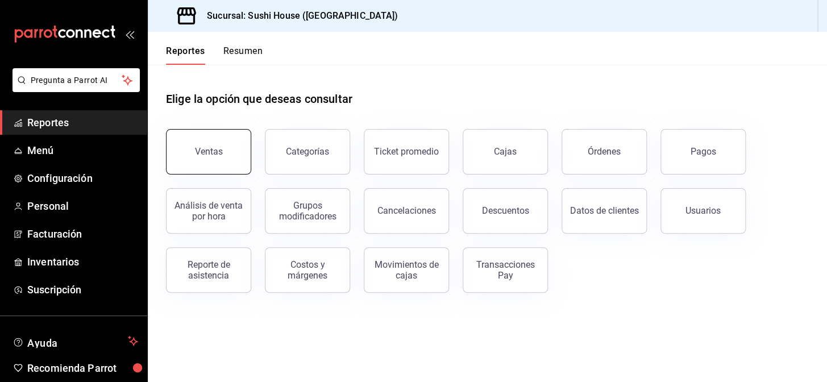
click at [201, 142] on button "Ventas" at bounding box center [208, 151] width 85 height 45
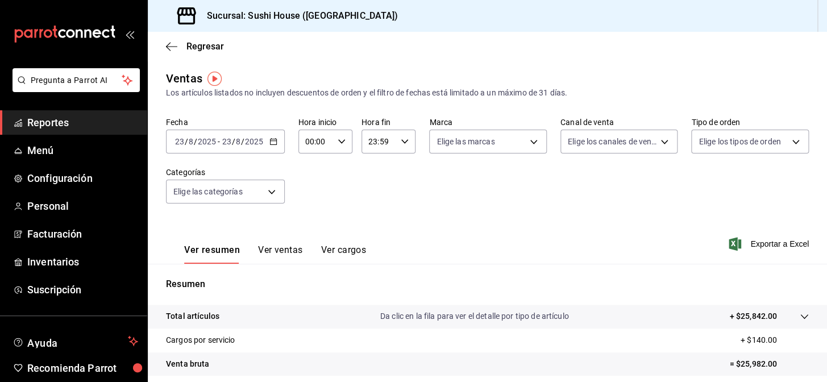
click at [97, 121] on span "Reportes" at bounding box center [82, 122] width 111 height 15
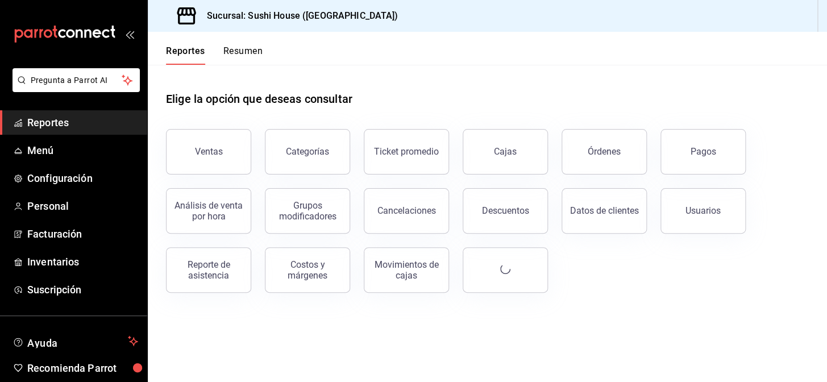
click at [111, 111] on link "Reportes" at bounding box center [73, 122] width 147 height 24
click at [111, 119] on span "Reportes" at bounding box center [82, 122] width 111 height 15
click at [110, 117] on span "Reportes" at bounding box center [82, 122] width 111 height 15
click at [241, 48] on button "Resumen" at bounding box center [242, 54] width 39 height 19
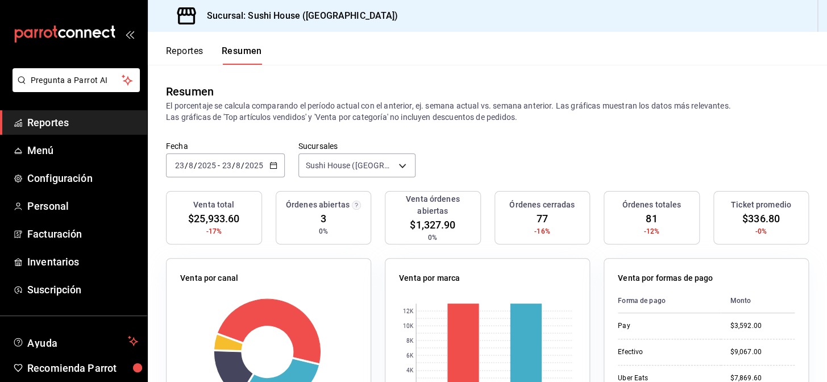
click at [71, 123] on span "Reportes" at bounding box center [82, 122] width 111 height 15
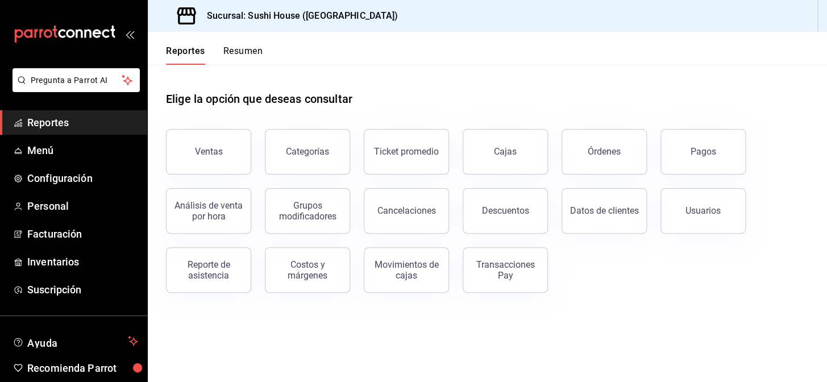
click at [234, 52] on button "Resumen" at bounding box center [242, 54] width 39 height 19
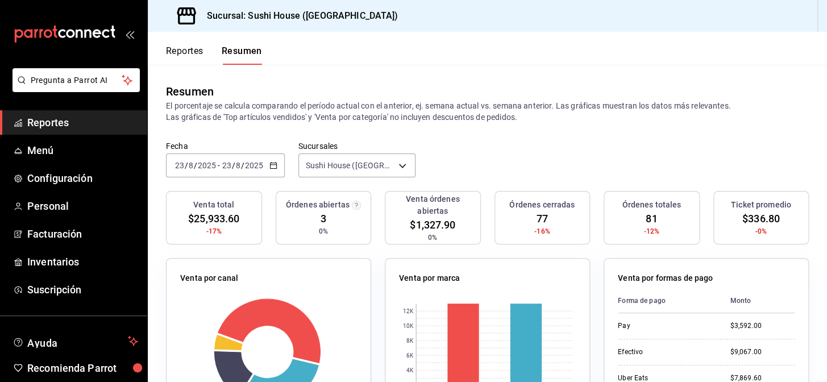
click at [85, 121] on span "Reportes" at bounding box center [82, 122] width 111 height 15
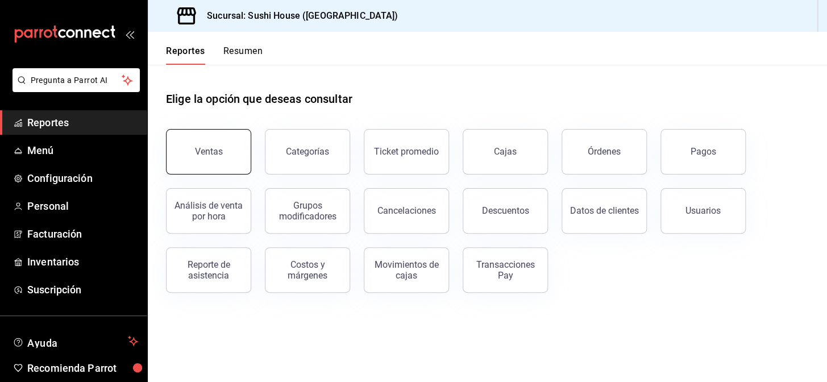
click at [217, 145] on button "Ventas" at bounding box center [208, 151] width 85 height 45
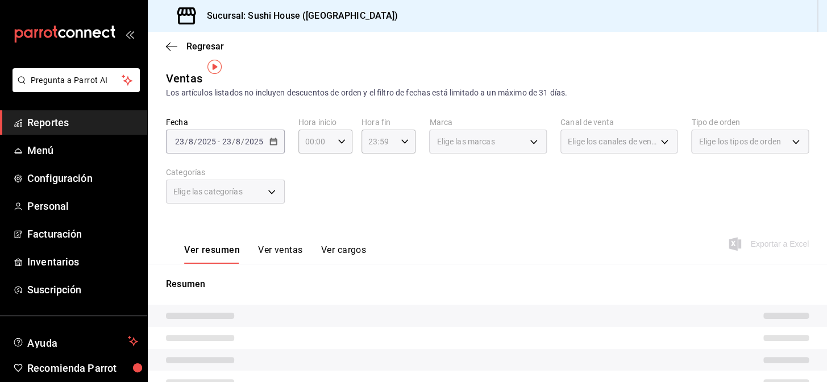
scroll to position [163, 0]
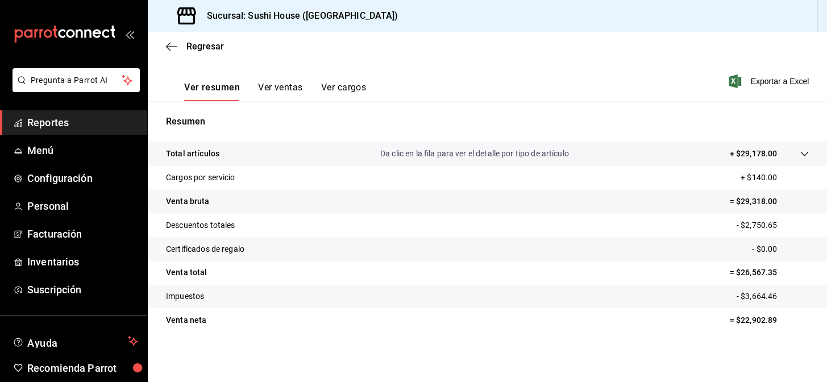
click at [83, 130] on span "Reportes" at bounding box center [82, 122] width 111 height 15
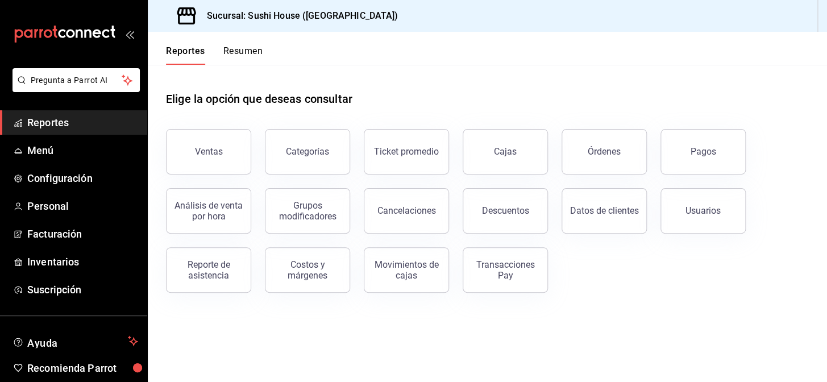
click at [244, 52] on button "Resumen" at bounding box center [242, 54] width 39 height 19
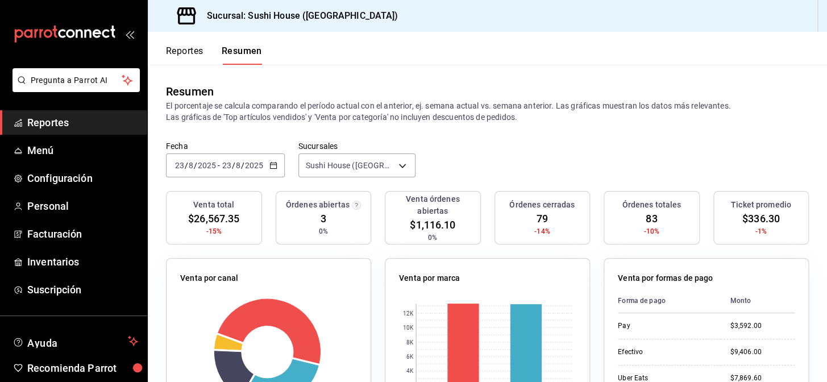
click at [119, 117] on span "Reportes" at bounding box center [82, 122] width 111 height 15
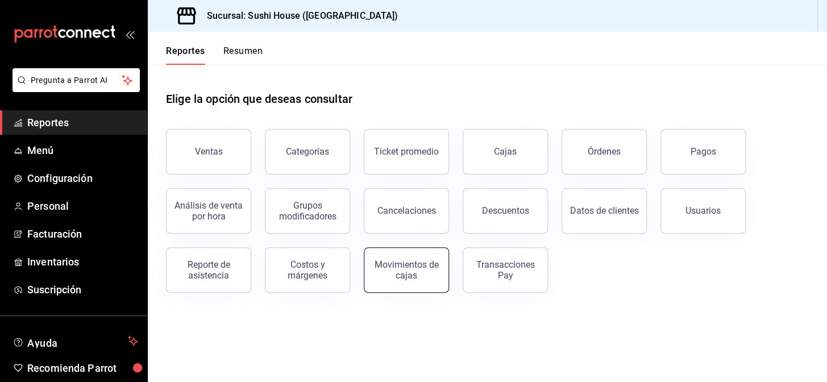
click at [413, 273] on div "Movimientos de cajas" at bounding box center [406, 270] width 71 height 22
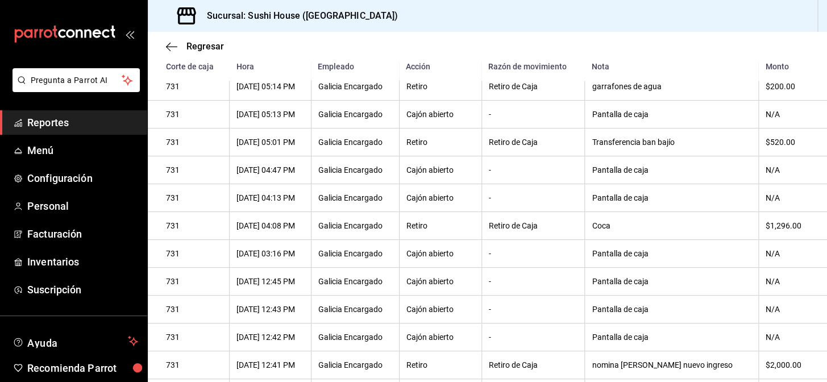
scroll to position [763, 0]
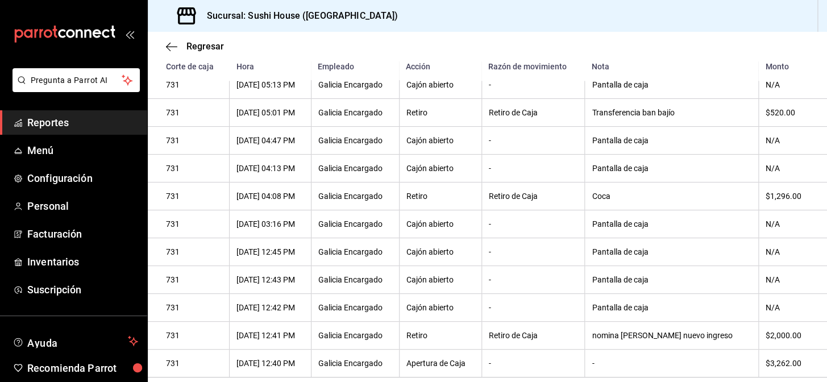
click at [76, 121] on span "Reportes" at bounding box center [82, 122] width 111 height 15
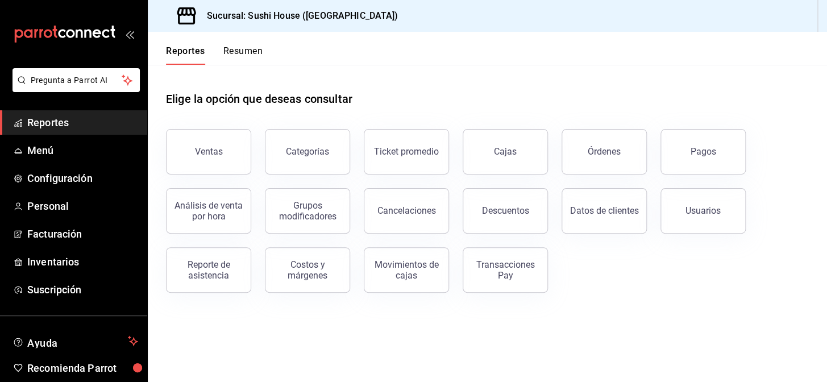
click at [474, 276] on div "Transacciones Pay" at bounding box center [505, 270] width 71 height 22
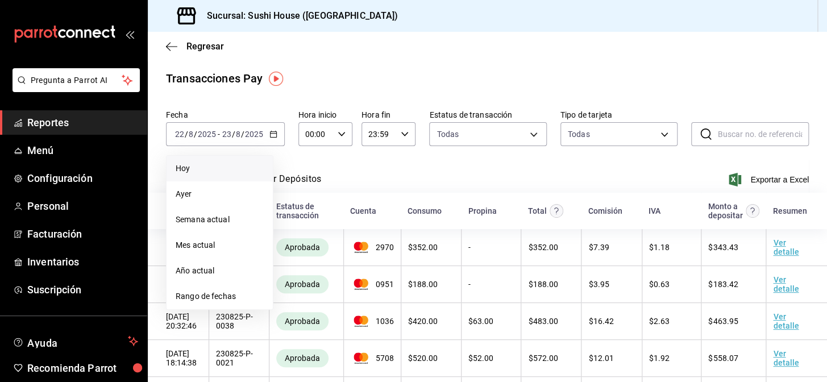
click at [186, 167] on span "Hoy" at bounding box center [220, 169] width 88 height 12
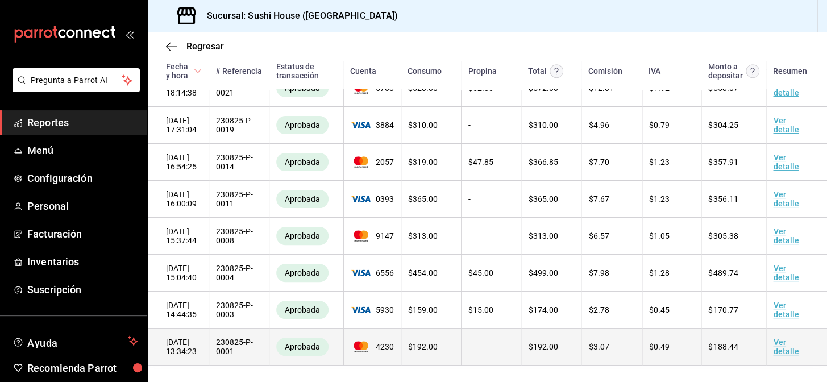
scroll to position [309, 0]
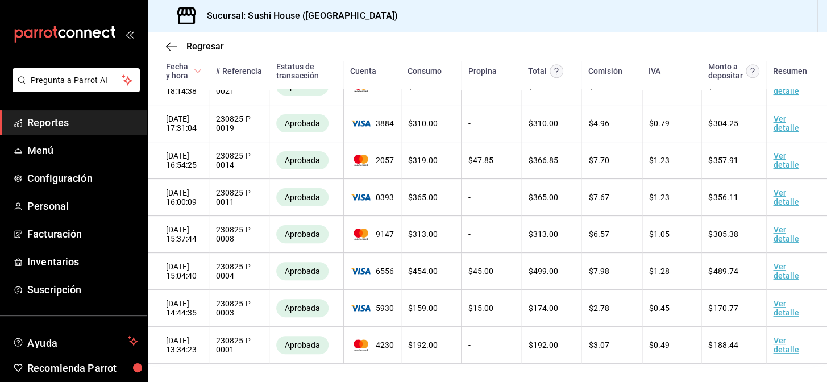
click at [91, 125] on span "Reportes" at bounding box center [82, 122] width 111 height 15
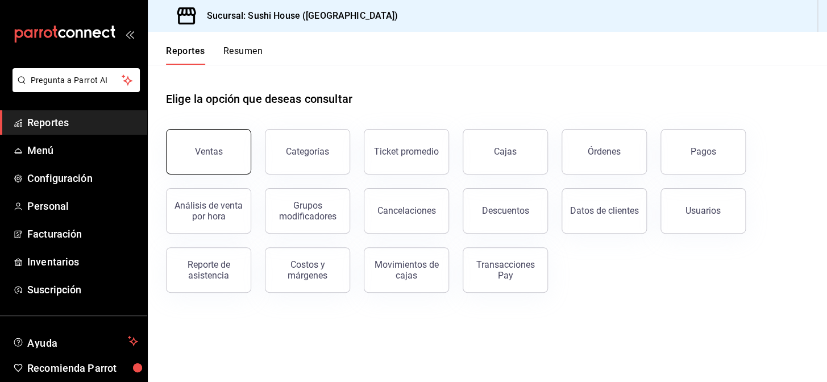
click at [218, 138] on button "Ventas" at bounding box center [208, 151] width 85 height 45
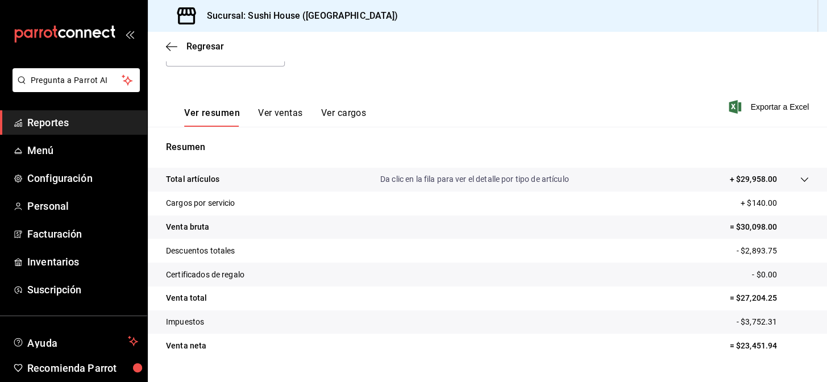
scroll to position [111, 0]
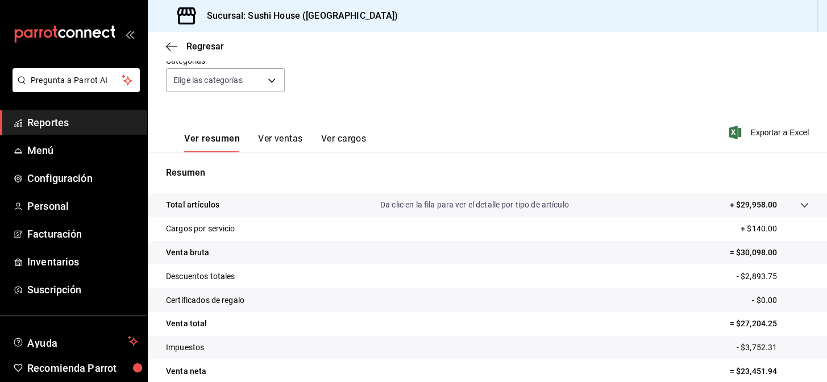
click at [101, 125] on span "Reportes" at bounding box center [82, 122] width 111 height 15
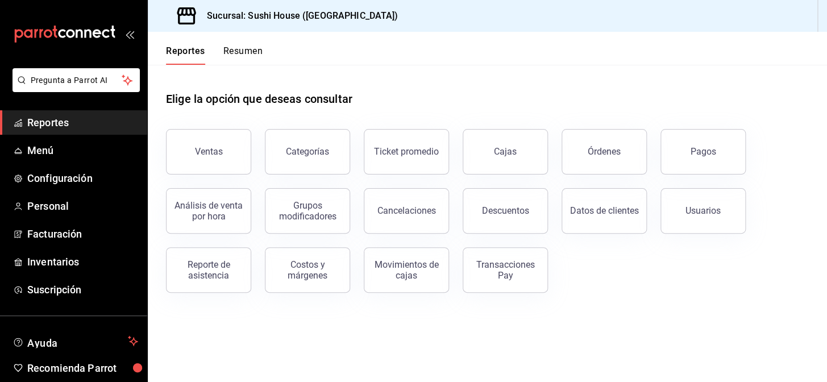
click at [242, 47] on button "Resumen" at bounding box center [242, 54] width 39 height 19
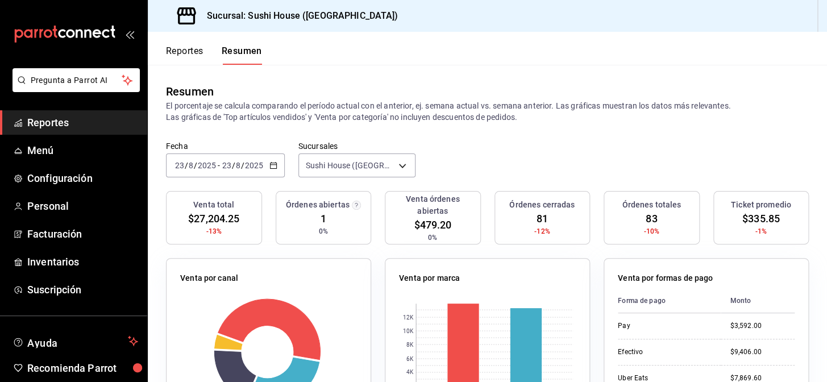
click at [59, 126] on span "Reportes" at bounding box center [82, 122] width 111 height 15
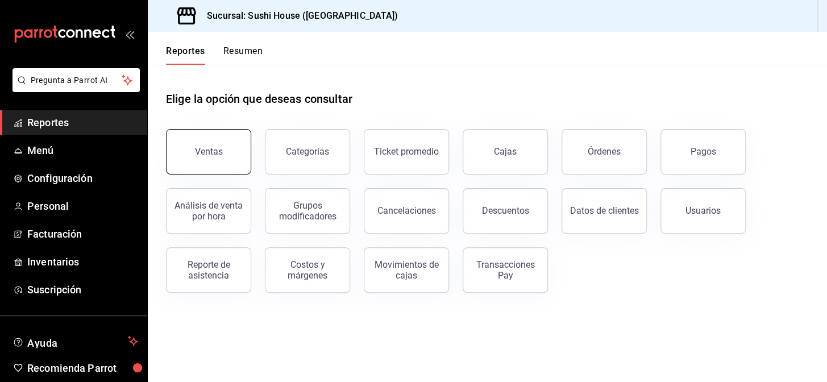
click at [190, 153] on button "Ventas" at bounding box center [208, 151] width 85 height 45
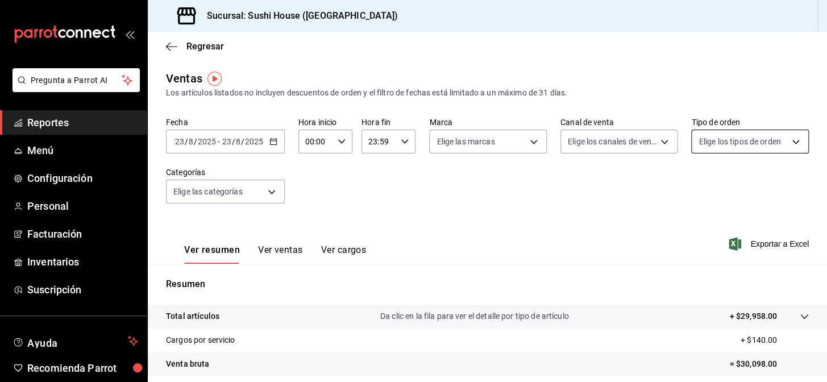
click at [712, 144] on body "Pregunta a Parrot AI Reportes Menú Configuración Personal Facturación Inventari…" at bounding box center [413, 191] width 827 height 382
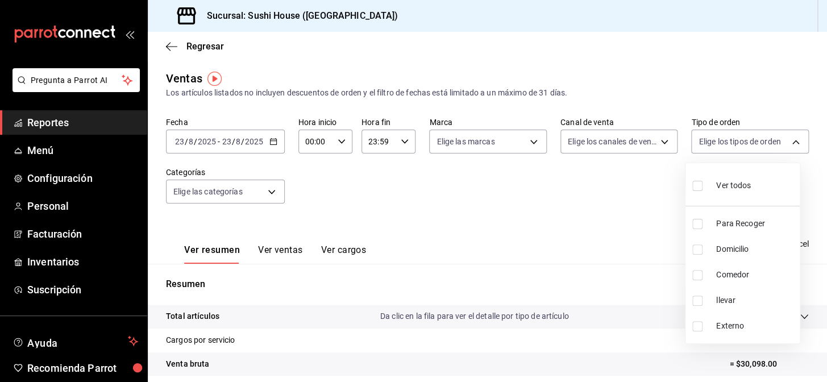
click at [698, 225] on input "checkbox" at bounding box center [698, 224] width 10 height 10
checkbox input "true"
type input "9d316b26-ed3c-41d9-ac2e-659a84dac7c1"
click at [695, 246] on input "checkbox" at bounding box center [698, 249] width 10 height 10
checkbox input "true"
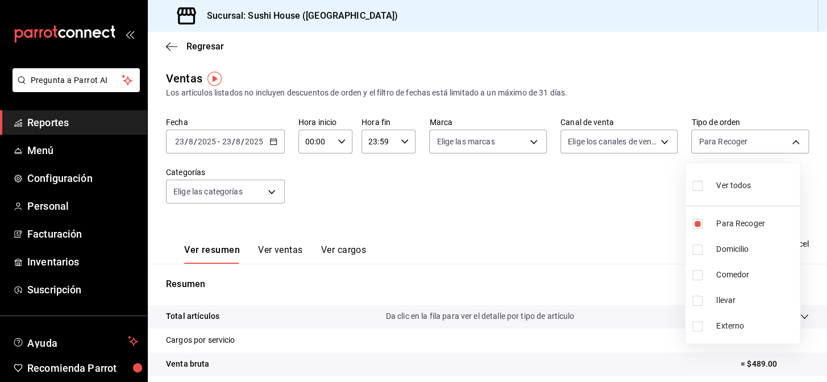
type input "9d316b26-ed3c-41d9-ac2e-659a84dac7c1,c813e250-a487-4472-927d-f84c1c5aa0d0"
click at [699, 272] on input "checkbox" at bounding box center [698, 275] width 10 height 10
checkbox input "true"
type input "9d316b26-ed3c-41d9-ac2e-659a84dac7c1,c813e250-a487-4472-927d-f84c1c5aa0d0,53da9…"
click at [698, 297] on input "checkbox" at bounding box center [698, 301] width 10 height 10
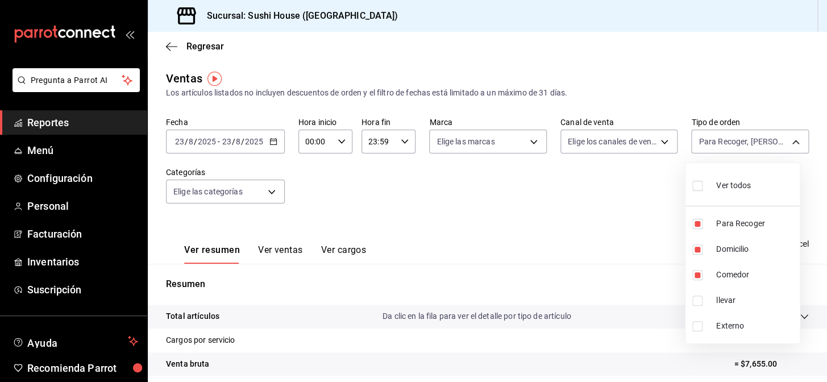
checkbox input "true"
type input "9d316b26-ed3c-41d9-ac2e-659a84dac7c1,c813e250-a487-4472-927d-f84c1c5aa0d0,53da9…"
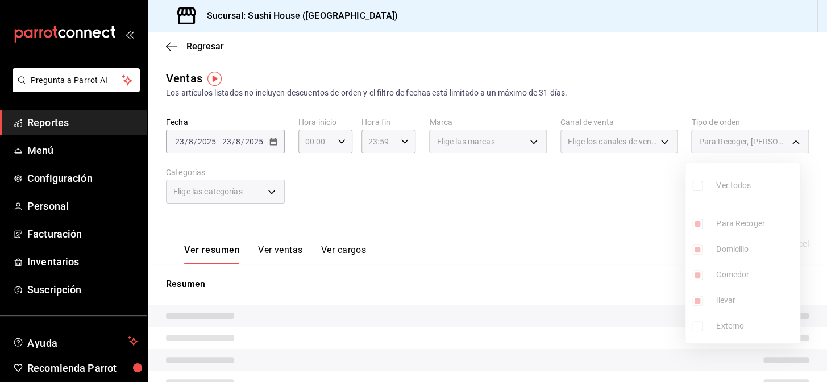
click at [629, 256] on div at bounding box center [413, 191] width 827 height 382
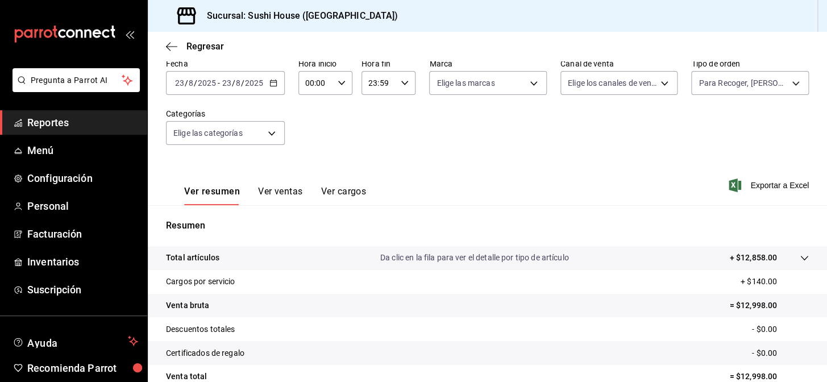
scroll to position [155, 0]
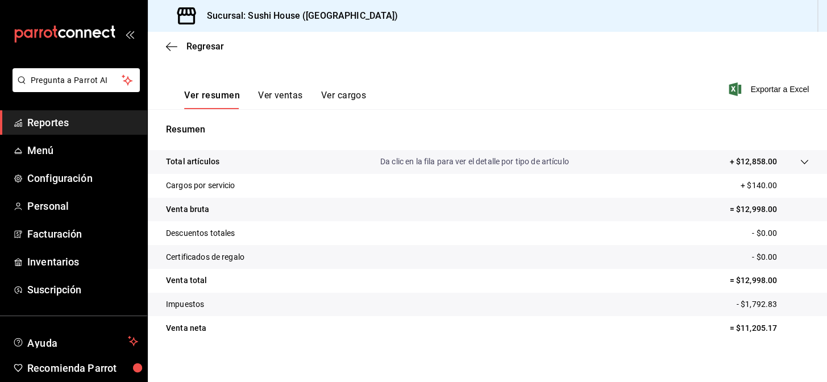
click at [107, 122] on span "Reportes" at bounding box center [82, 122] width 111 height 15
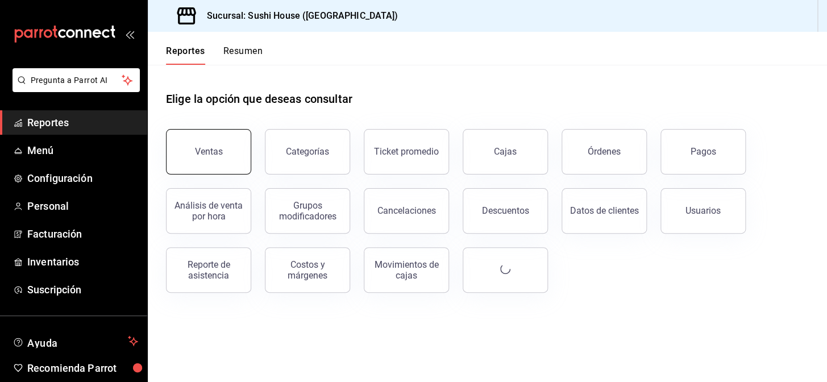
click at [192, 146] on button "Ventas" at bounding box center [208, 151] width 85 height 45
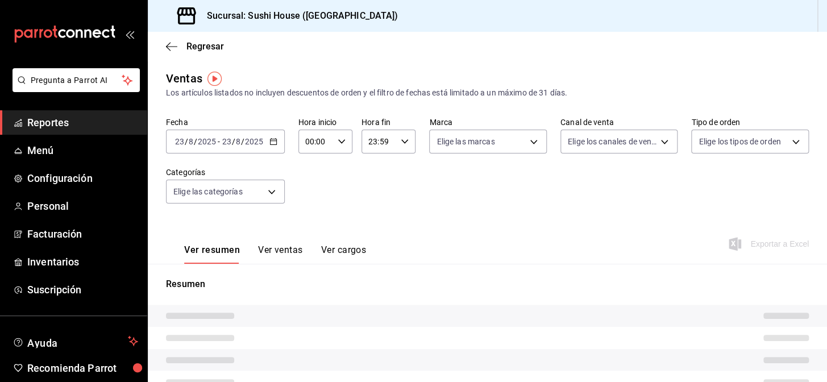
click at [107, 119] on span "Reportes" at bounding box center [82, 122] width 111 height 15
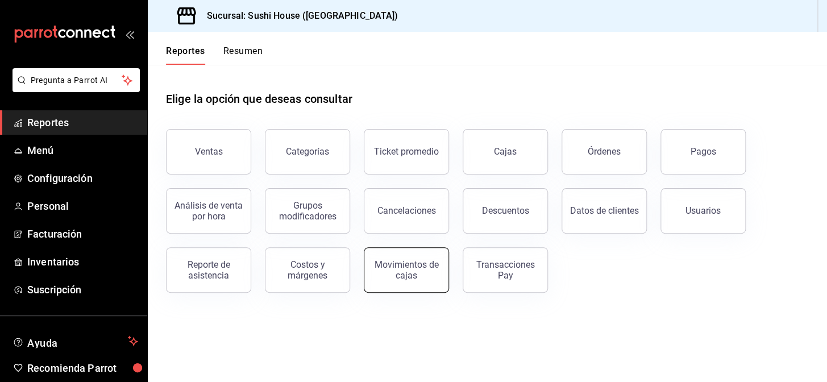
click at [405, 275] on div "Movimientos de cajas" at bounding box center [406, 270] width 71 height 22
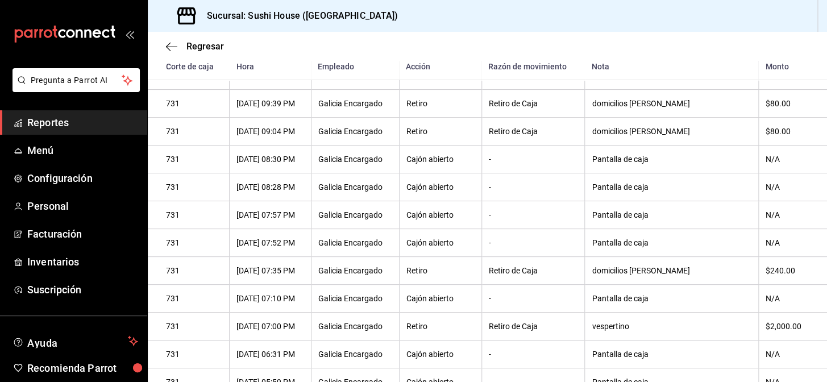
scroll to position [407, 0]
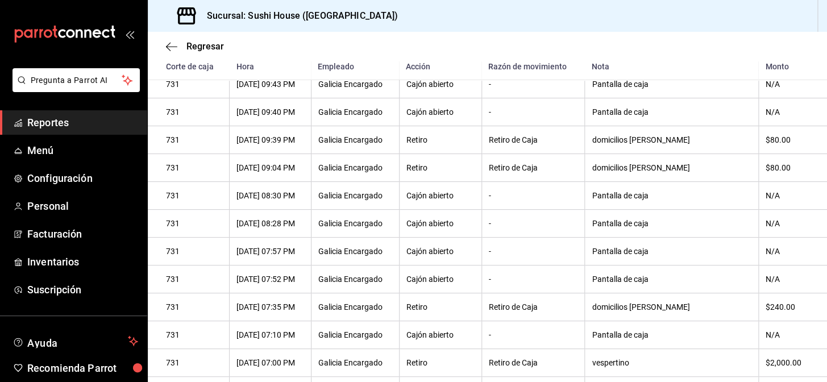
click at [108, 114] on link "Reportes" at bounding box center [73, 122] width 147 height 24
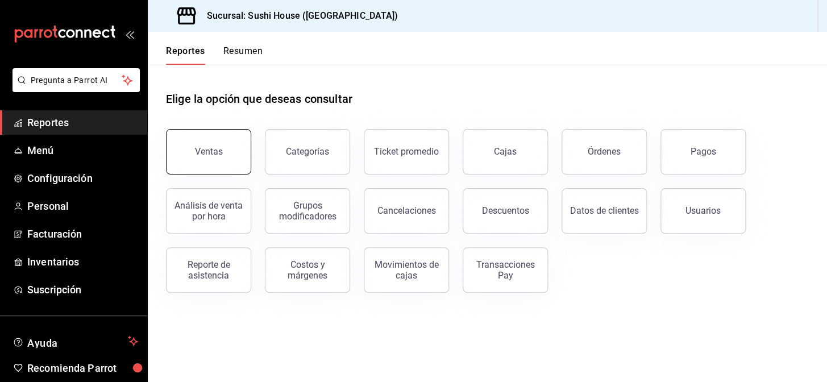
click at [225, 148] on button "Ventas" at bounding box center [208, 151] width 85 height 45
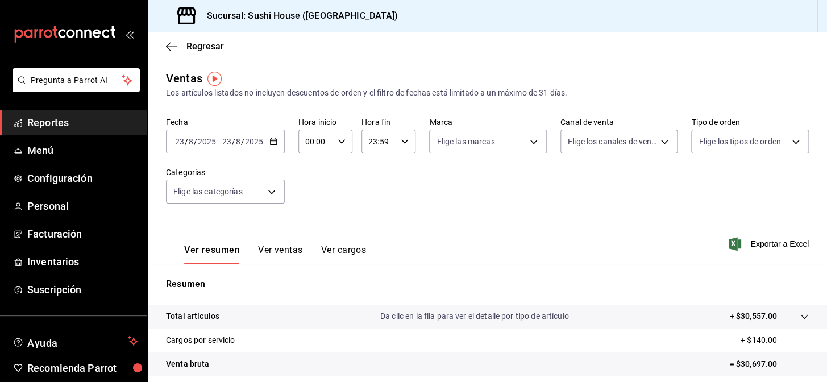
click at [62, 127] on span "Reportes" at bounding box center [82, 122] width 111 height 15
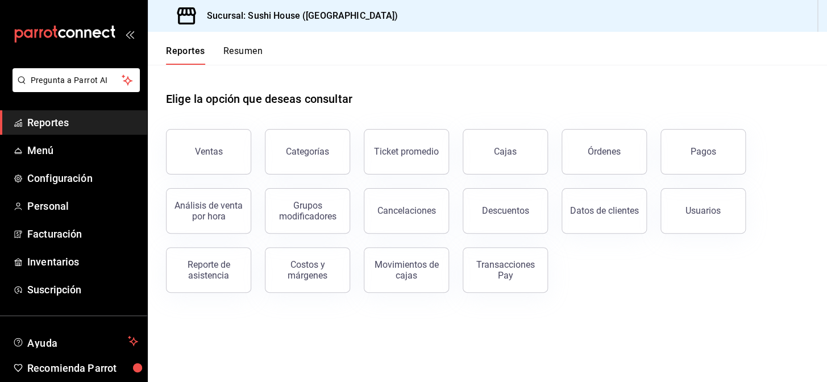
click at [241, 44] on div "Reportes Resumen" at bounding box center [205, 48] width 115 height 33
click at [242, 49] on button "Resumen" at bounding box center [242, 54] width 39 height 19
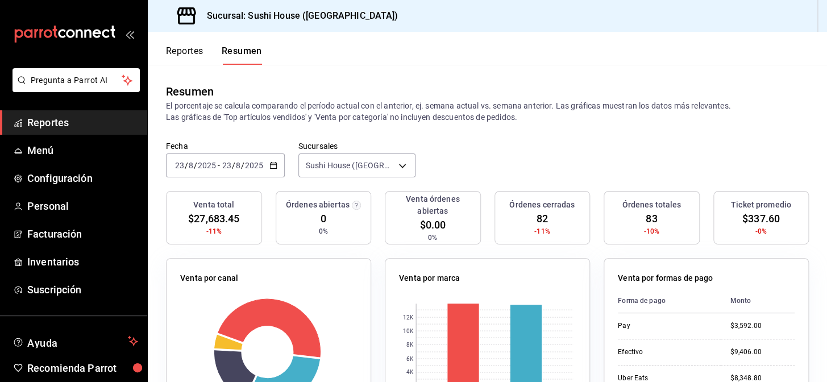
click at [84, 121] on span "Reportes" at bounding box center [82, 122] width 111 height 15
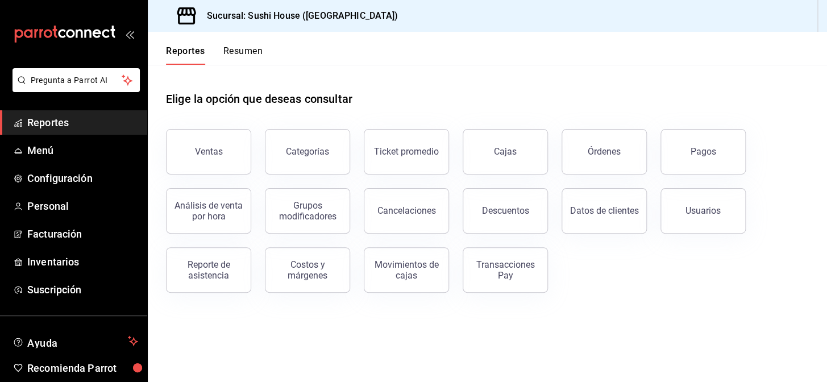
click at [242, 60] on button "Resumen" at bounding box center [242, 54] width 39 height 19
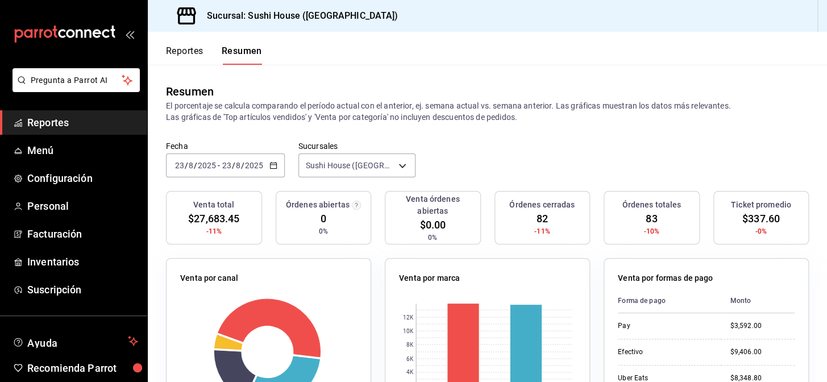
click at [74, 123] on span "Reportes" at bounding box center [82, 122] width 111 height 15
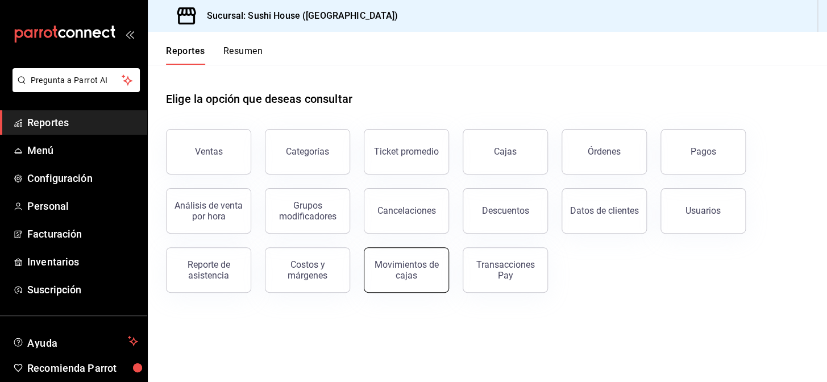
click at [404, 266] on div "Movimientos de cajas" at bounding box center [406, 270] width 71 height 22
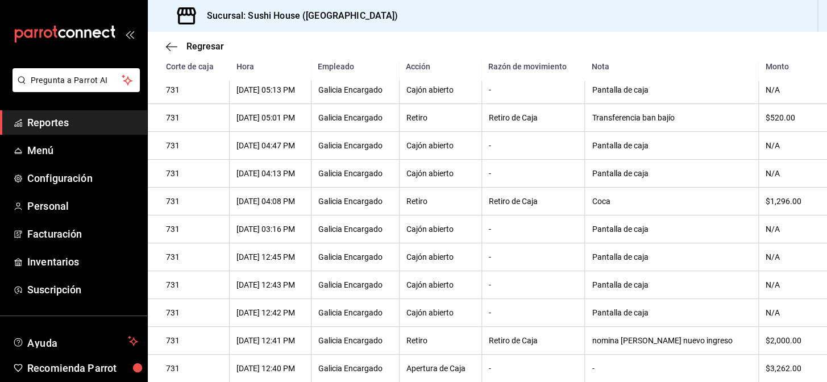
scroll to position [820, 0]
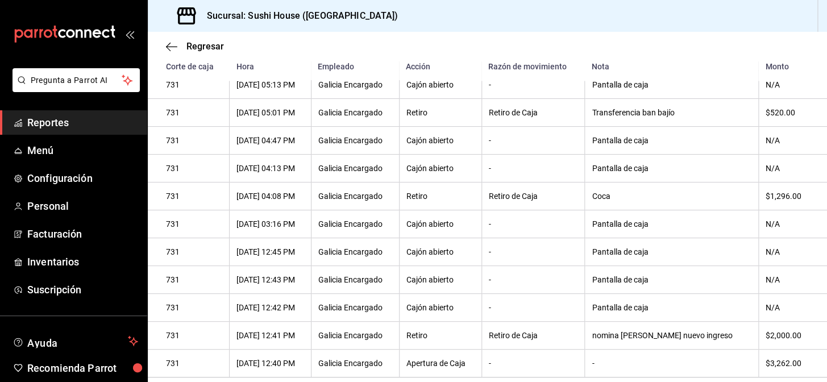
click at [87, 121] on span "Reportes" at bounding box center [82, 122] width 111 height 15
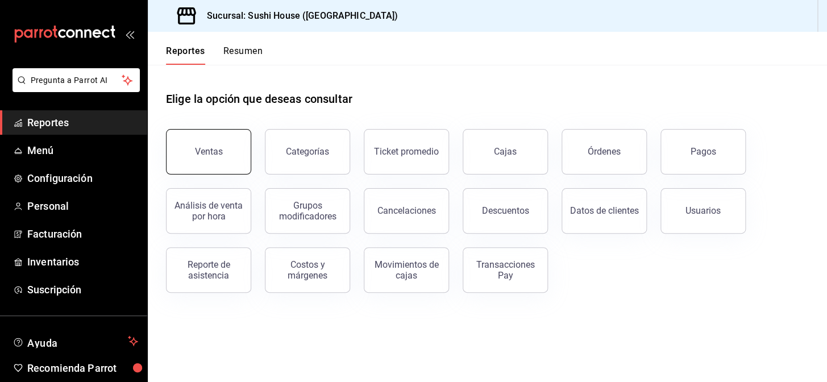
click at [194, 146] on button "Ventas" at bounding box center [208, 151] width 85 height 45
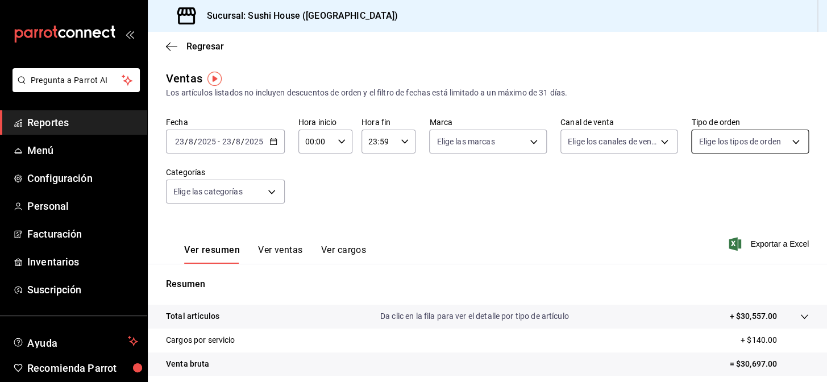
click at [726, 147] on body "Pregunta a Parrot AI Reportes Menú Configuración Personal Facturación Inventari…" at bounding box center [413, 191] width 827 height 382
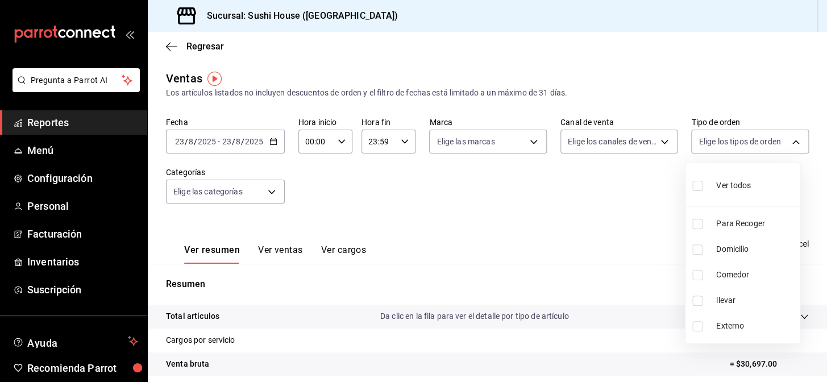
drag, startPoint x: 695, startPoint y: 251, endPoint x: 671, endPoint y: 244, distance: 24.3
click at [695, 251] on input "checkbox" at bounding box center [698, 249] width 10 height 10
checkbox input "true"
type input "c813e250-a487-4472-927d-f84c1c5aa0d0"
click at [616, 244] on div at bounding box center [413, 191] width 827 height 382
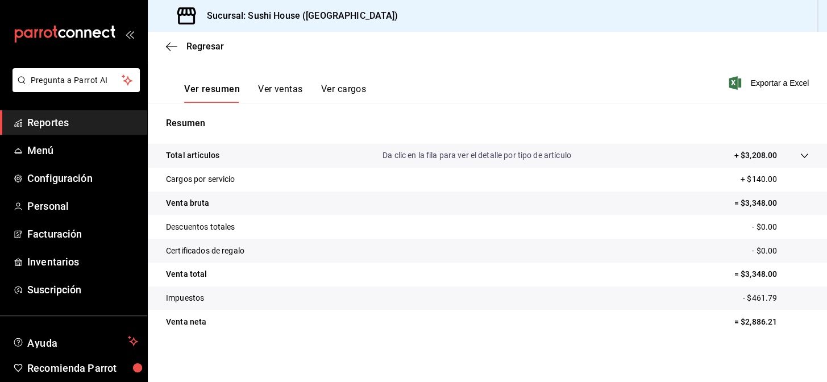
scroll to position [163, 0]
click at [71, 131] on link "Reportes" at bounding box center [73, 122] width 147 height 24
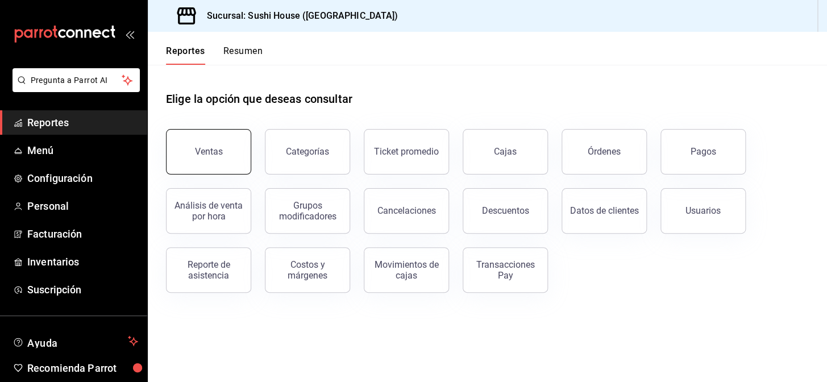
click at [222, 142] on button "Ventas" at bounding box center [208, 151] width 85 height 45
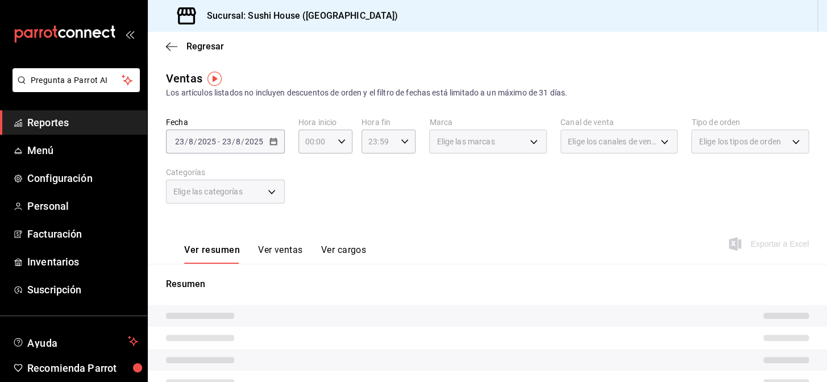
click at [722, 148] on div "Elige los tipos de orden" at bounding box center [750, 142] width 118 height 24
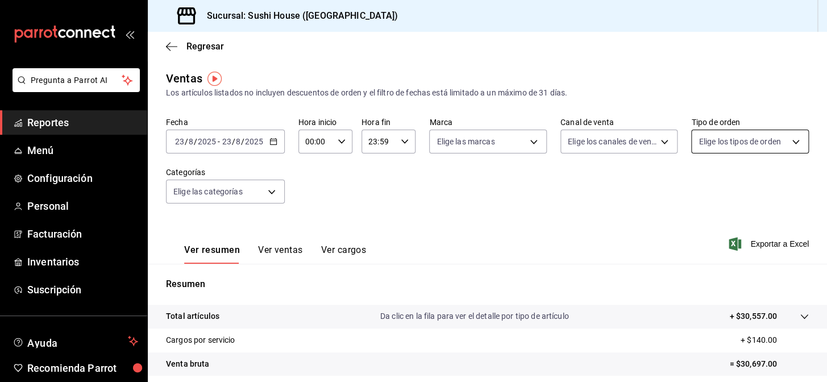
click at [706, 151] on body "Pregunta a Parrot AI Reportes Menú Configuración Personal Facturación Inventari…" at bounding box center [413, 191] width 827 height 382
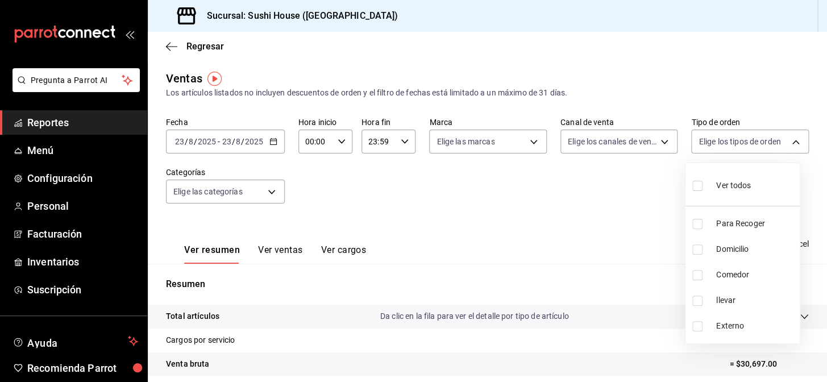
click at [616, 225] on div at bounding box center [413, 191] width 827 height 382
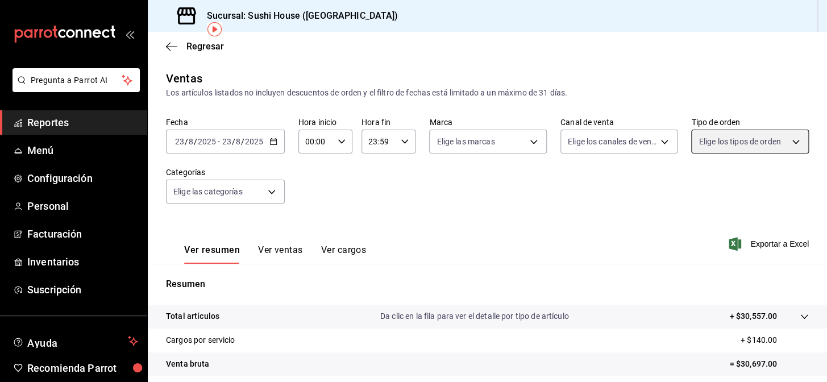
scroll to position [163, 0]
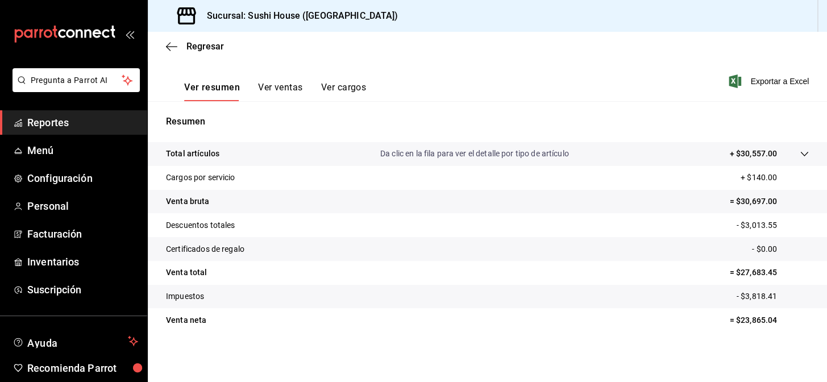
click at [105, 125] on span "Reportes" at bounding box center [82, 122] width 111 height 15
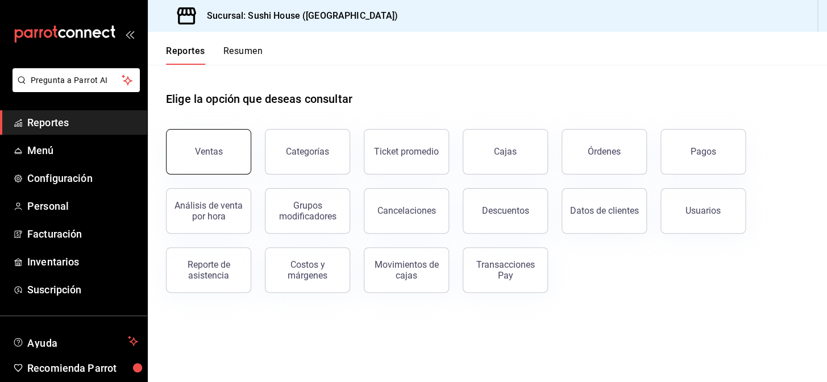
click at [209, 169] on button "Ventas" at bounding box center [208, 151] width 85 height 45
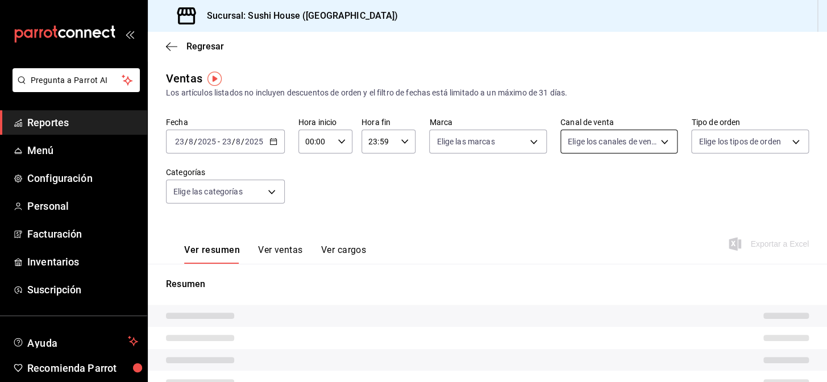
click at [626, 144] on span "Elige los canales de venta" at bounding box center [612, 141] width 89 height 11
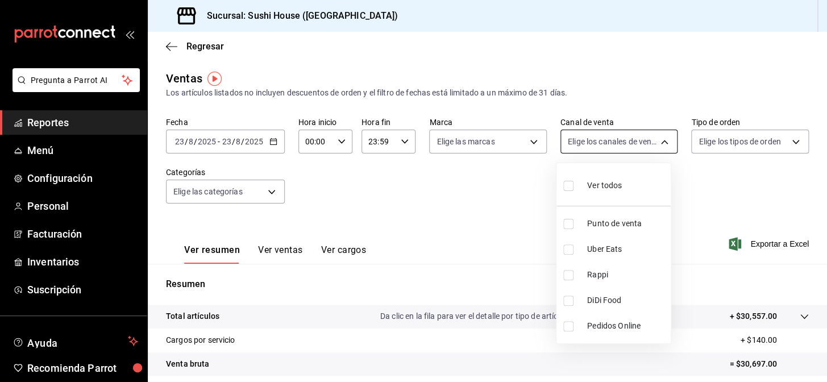
click at [626, 143] on body "Pregunta a Parrot AI Reportes Menú Configuración Personal Facturación Inventari…" at bounding box center [413, 191] width 827 height 382
click at [571, 278] on input "checkbox" at bounding box center [568, 275] width 10 height 10
checkbox input "true"
type input "RAPPI"
click at [489, 142] on div at bounding box center [413, 191] width 827 height 382
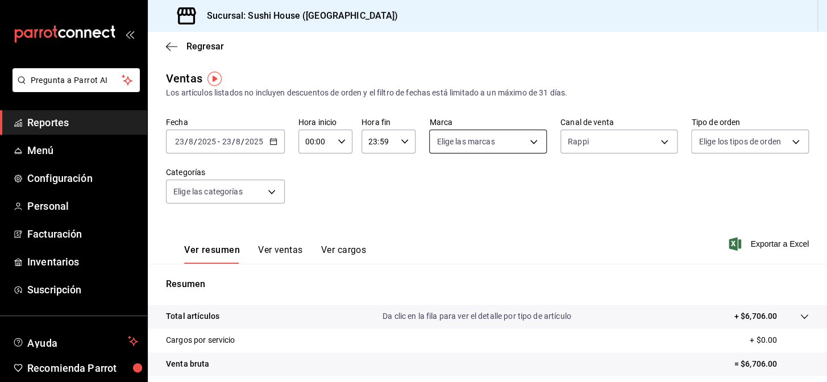
click at [483, 148] on body "Pregunta a Parrot AI Reportes Menú Configuración Personal Facturación Inventari…" at bounding box center [413, 191] width 827 height 382
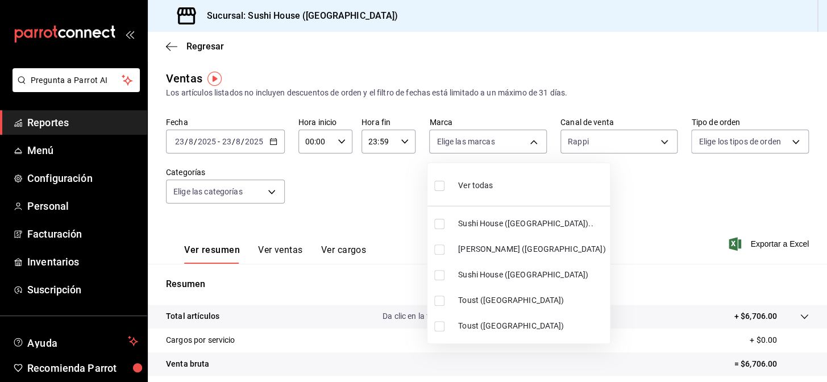
click at [442, 221] on input "checkbox" at bounding box center [439, 224] width 10 height 10
checkbox input "true"
type input "7dc1bbcc-c854-438a-98a7-f6be28febd34"
click at [437, 276] on input "checkbox" at bounding box center [439, 275] width 10 height 10
checkbox input "true"
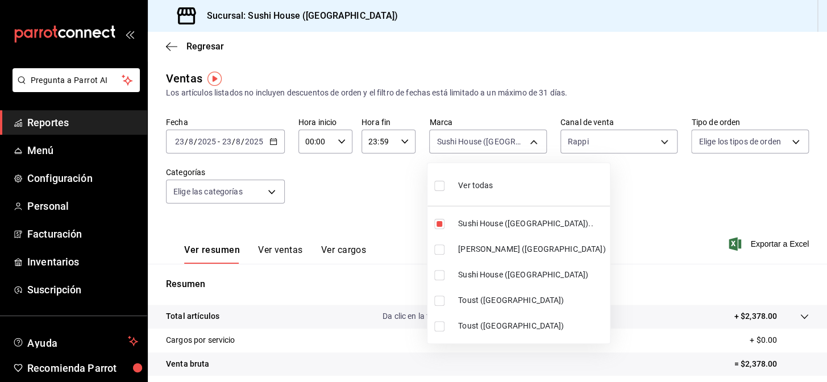
type input "7dc1bbcc-c854-438a-98a7-f6be28febd34,fc9d632e-e170-447e-9cd5-70bd0bb3e59f"
click at [375, 218] on div at bounding box center [413, 191] width 827 height 382
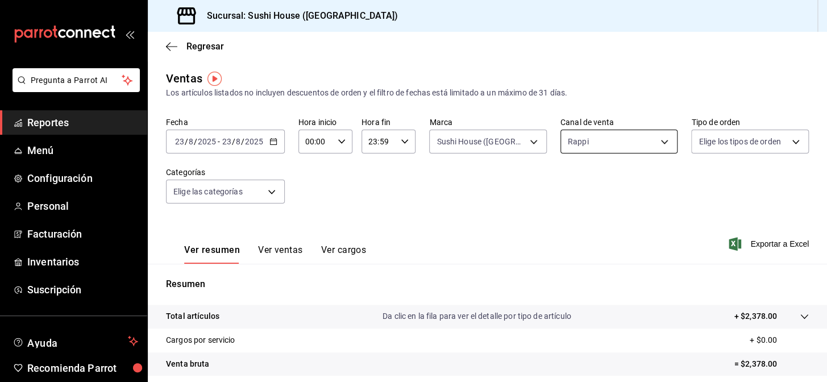
click at [591, 135] on body "Pregunta a Parrot AI Reportes Menú Configuración Personal Facturación Inventari…" at bounding box center [413, 191] width 827 height 382
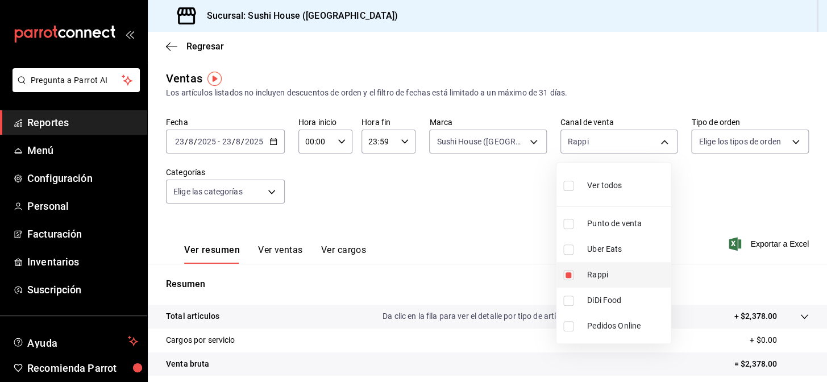
click at [568, 275] on input "checkbox" at bounding box center [568, 275] width 10 height 10
checkbox input "false"
click at [565, 251] on input "checkbox" at bounding box center [568, 249] width 10 height 10
checkbox input "true"
type input "UBER_EATS"
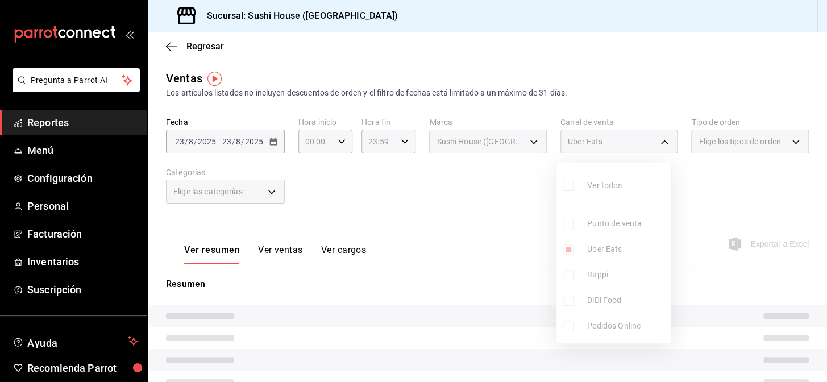
click at [512, 248] on div at bounding box center [413, 191] width 827 height 382
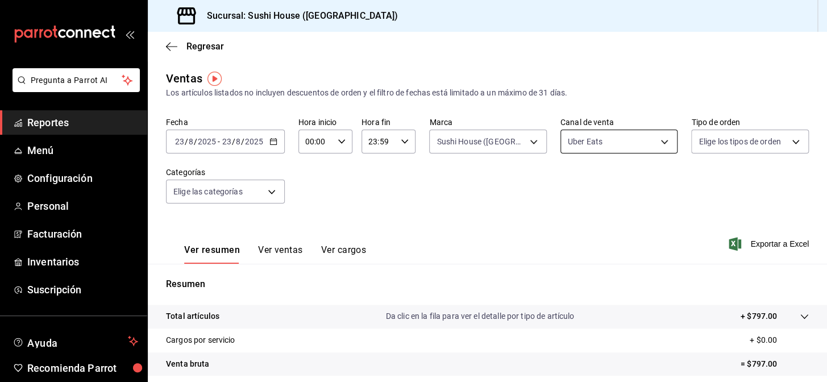
click at [600, 148] on body "Pregunta a Parrot AI Reportes Menú Configuración Personal Facturación Inventari…" at bounding box center [413, 191] width 827 height 382
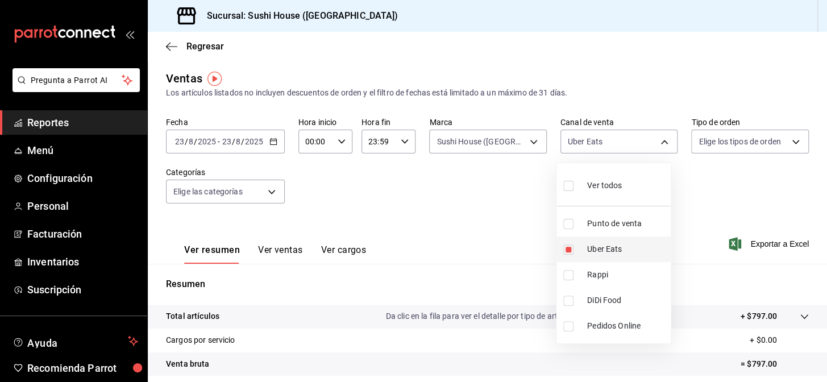
click at [567, 249] on input "checkbox" at bounding box center [568, 249] width 10 height 10
checkbox input "false"
click at [570, 300] on input "checkbox" at bounding box center [568, 301] width 10 height 10
checkbox input "true"
type input "DIDI_FOOD"
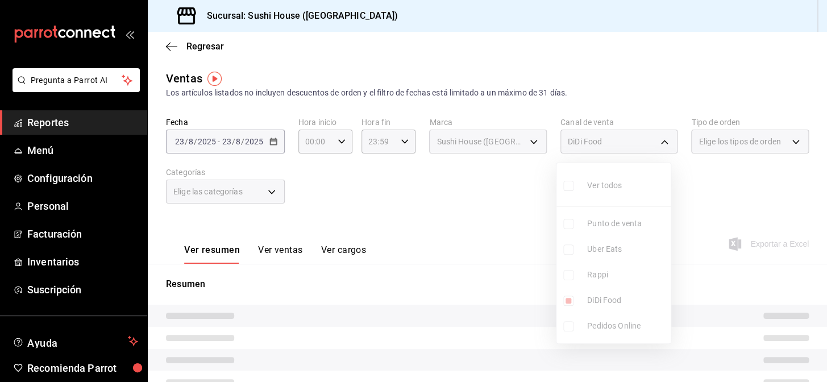
click at [499, 259] on div at bounding box center [413, 191] width 827 height 382
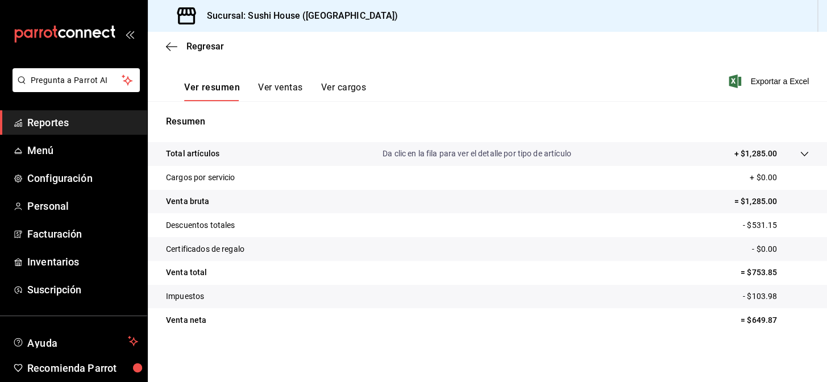
scroll to position [7, 0]
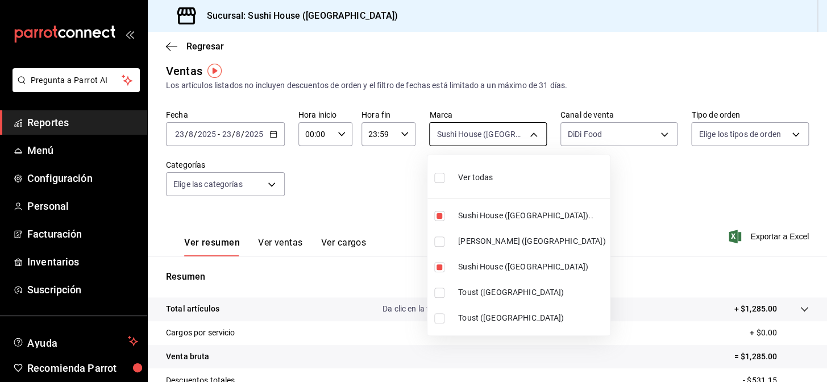
click at [475, 136] on body "Pregunta a Parrot AI Reportes Menú Configuración Personal Facturación Inventari…" at bounding box center [413, 191] width 827 height 382
click at [438, 217] on input "checkbox" at bounding box center [439, 216] width 10 height 10
checkbox input "false"
type input "fc9d632e-e170-447e-9cd5-70bd0bb3e59f"
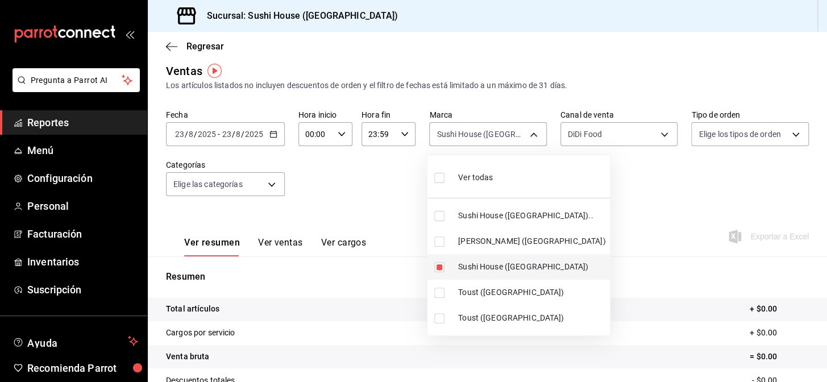
click at [439, 270] on input "checkbox" at bounding box center [439, 267] width 10 height 10
checkbox input "false"
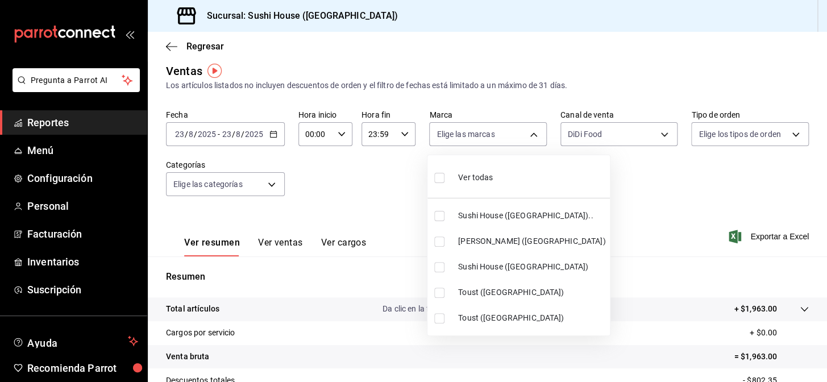
click at [438, 246] on li "[PERSON_NAME] ([GEOGRAPHIC_DATA])" at bounding box center [519, 242] width 183 height 26
type input "74f618c1-62af-4f1c-9f59-932c5bb3cccb"
checkbox input "true"
click at [666, 237] on div at bounding box center [413, 191] width 827 height 382
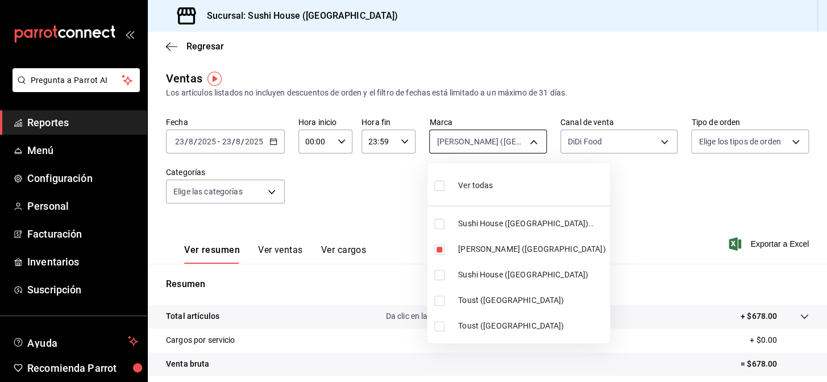
click at [517, 142] on body "Pregunta a Parrot AI Reportes Menú Configuración Personal Facturación Inventari…" at bounding box center [413, 191] width 827 height 382
click at [594, 146] on div at bounding box center [413, 191] width 827 height 382
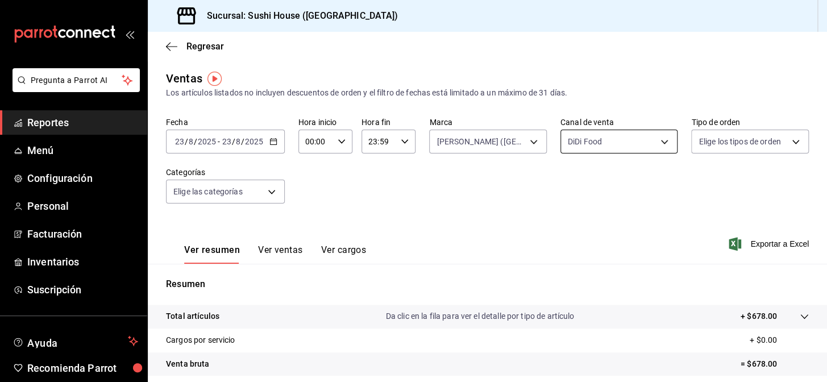
click at [573, 147] on body "Pregunta a Parrot AI Reportes Menú Configuración Personal Facturación Inventari…" at bounding box center [413, 191] width 827 height 382
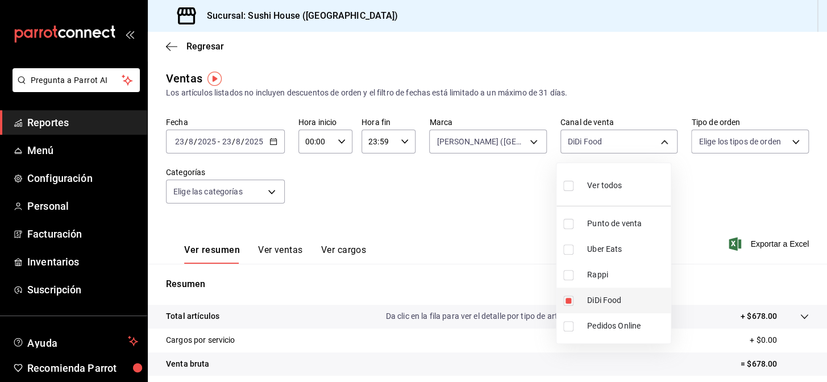
click at [563, 302] on input "checkbox" at bounding box center [568, 301] width 10 height 10
checkbox input "false"
click at [567, 276] on input "checkbox" at bounding box center [568, 275] width 10 height 10
checkbox input "true"
type input "RAPPI"
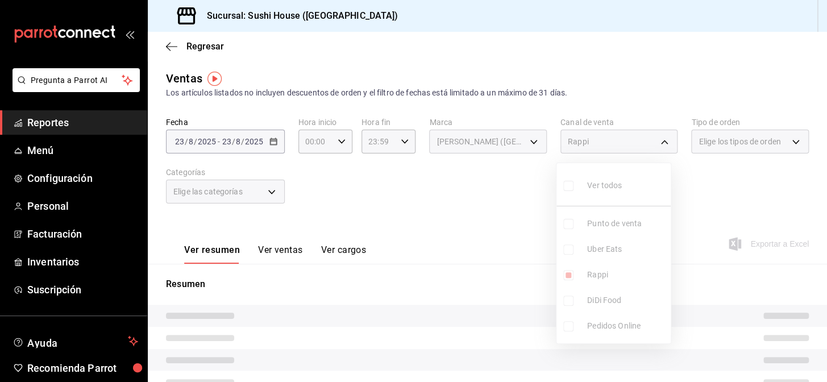
click at [487, 255] on div at bounding box center [413, 191] width 827 height 382
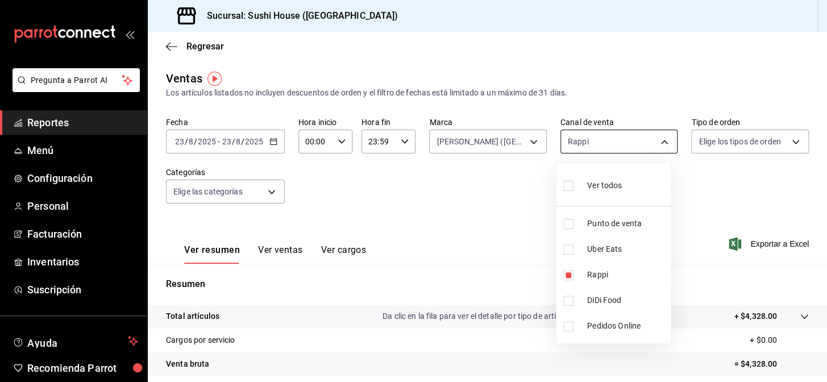
click at [603, 151] on body "Pregunta a Parrot AI Reportes Menú Configuración Personal Facturación Inventari…" at bounding box center [413, 191] width 827 height 382
click at [566, 275] on input "checkbox" at bounding box center [568, 275] width 10 height 10
checkbox input "false"
click at [567, 252] on input "checkbox" at bounding box center [568, 249] width 10 height 10
checkbox input "true"
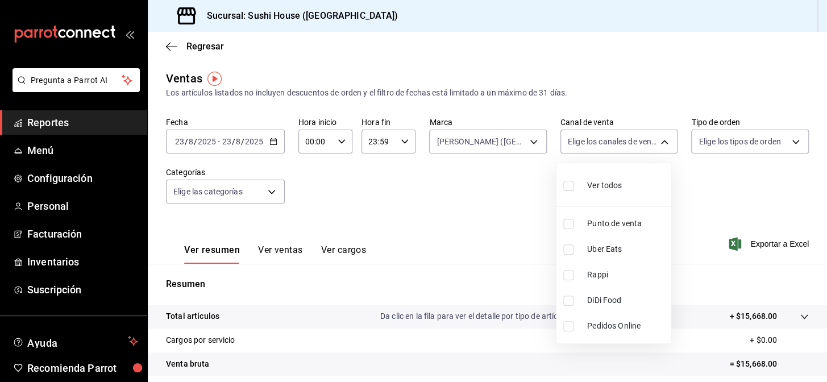
type input "UBER_EATS"
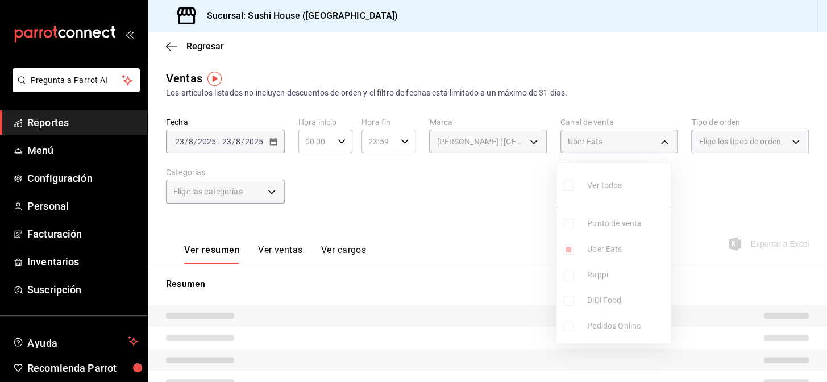
click at [454, 286] on div at bounding box center [413, 191] width 827 height 382
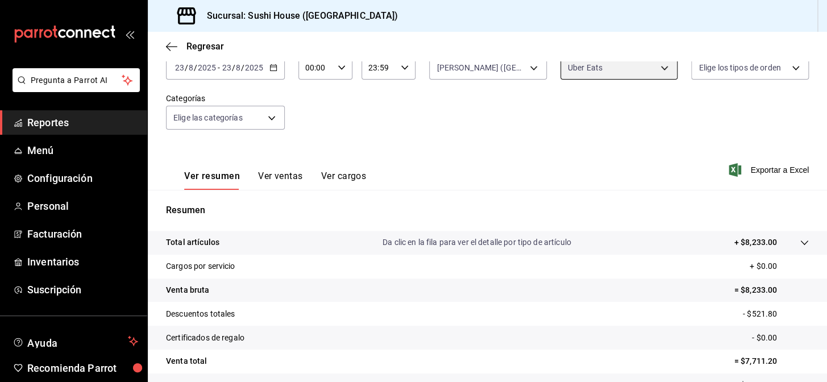
scroll to position [163, 0]
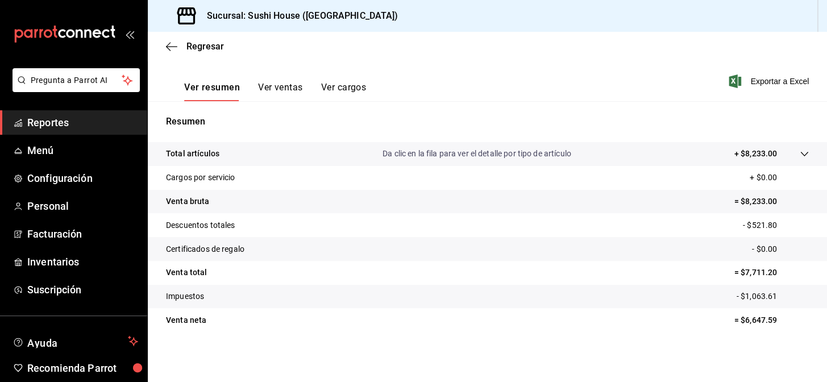
click at [74, 128] on span "Reportes" at bounding box center [82, 122] width 111 height 15
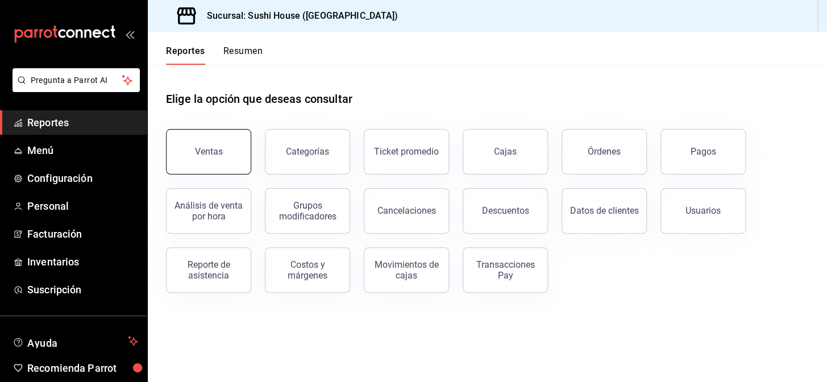
click at [205, 155] on div "Ventas" at bounding box center [209, 151] width 28 height 11
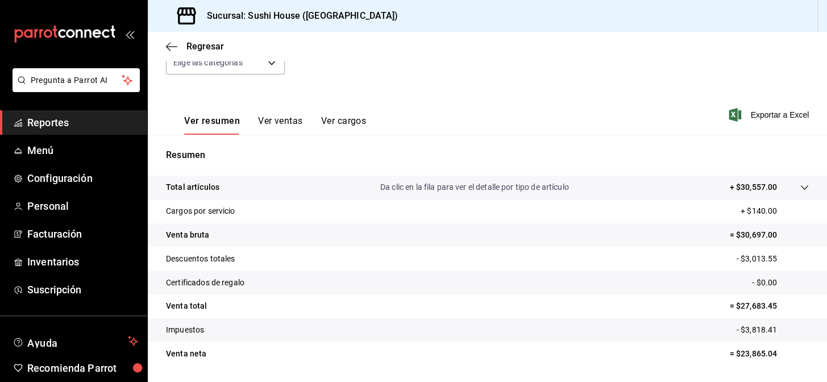
scroll to position [111, 0]
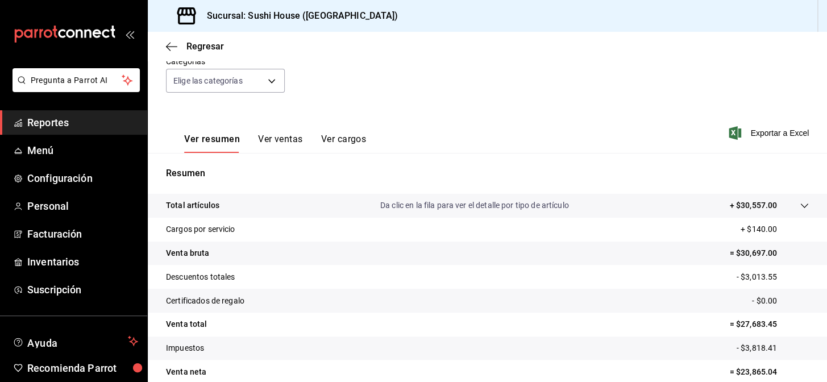
click at [88, 110] on link "Reportes" at bounding box center [73, 122] width 147 height 24
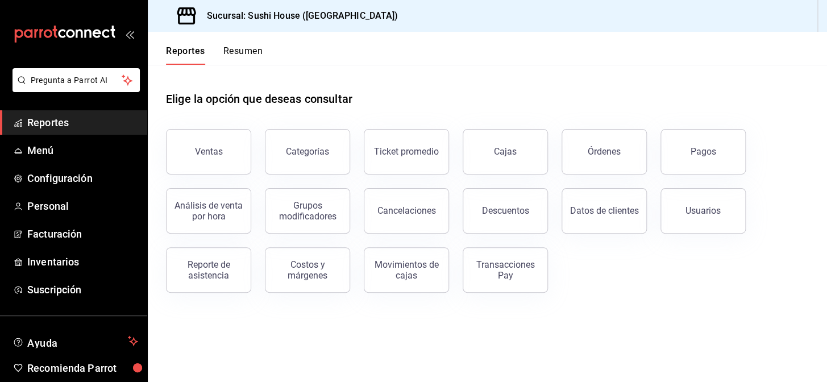
click at [235, 54] on button "Resumen" at bounding box center [242, 54] width 39 height 19
